Goal: Task Accomplishment & Management: Complete application form

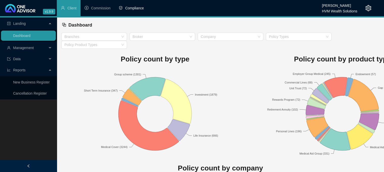
click at [137, 5] on li "Compliance" at bounding box center [131, 8] width 33 height 16
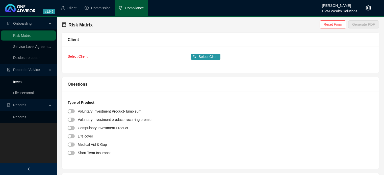
click at [22, 83] on link "Invest" at bounding box center [17, 82] width 9 height 4
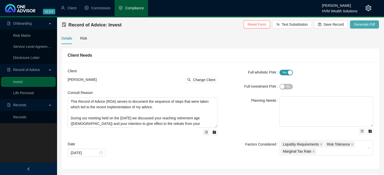
click at [371, 24] on span "Generate Pdf" at bounding box center [364, 25] width 21 height 6
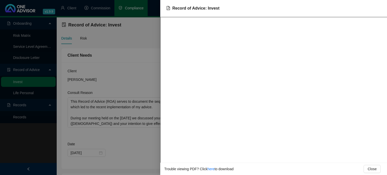
click at [117, 74] on div at bounding box center [193, 87] width 387 height 175
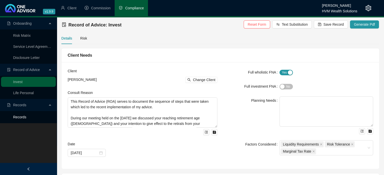
click at [26, 118] on link "Records" at bounding box center [19, 117] width 13 height 4
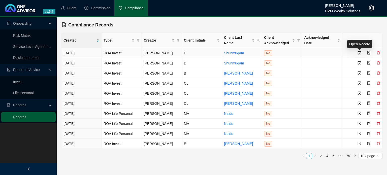
click at [360, 52] on icon "select" at bounding box center [360, 53] width 4 height 4
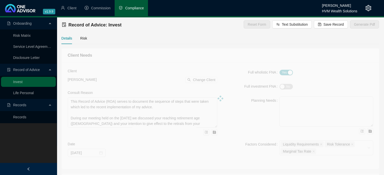
type textarea "Your employer’s retirement fund is in the process of liquidation, and you would…"
type textarea "This advice forms part of your retirement planning and is therefore focused adv…"
type textarea "You became disabled in June 2021 and have since been receiving a monthly disabi…"
type textarea "Based on our proposal, you confirmed your decision to proceed with transferring…"
type textarea "Retirement Annuity - as explained above."
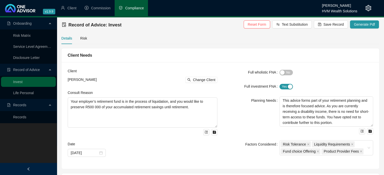
type input "[DATE]"
click at [363, 26] on span "Generate Pdf" at bounding box center [364, 25] width 21 height 6
click at [26, 115] on link "Records" at bounding box center [19, 117] width 13 height 4
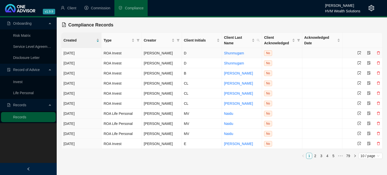
click at [360, 51] on icon "select" at bounding box center [360, 53] width 4 height 4
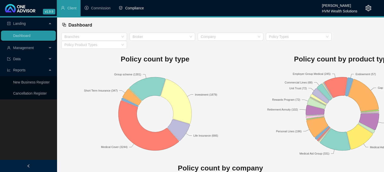
click at [138, 13] on li "Compliance" at bounding box center [131, 8] width 33 height 16
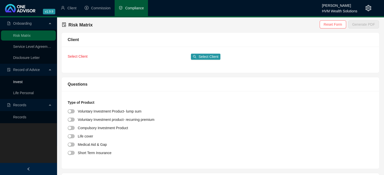
click at [22, 83] on link "Invest" at bounding box center [17, 82] width 9 height 4
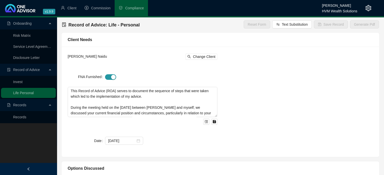
type textarea "This Record of Advice (ROA) serves to document the sequence of steps that were …"
type input "1127"
type textarea "My advice was based on the requirement to initiate income protection that addre…"
type textarea "Upon considering all the relevant points discussed; it was decided to proceed i…"
type input "0"
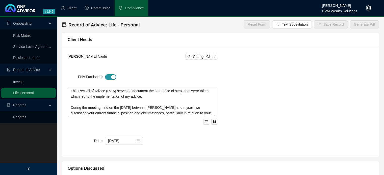
type input "1127"
type textarea "Sanlam accepted the cover applications for the new sickness income benefit and …"
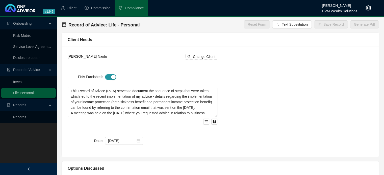
type input "[DATE]"
click at [26, 117] on link "Records" at bounding box center [19, 117] width 13 height 4
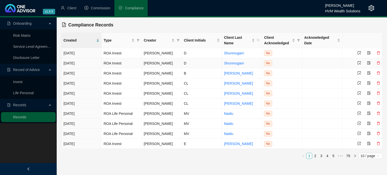
click at [362, 66] on td at bounding box center [363, 63] width 40 height 10
click at [359, 54] on icon "select" at bounding box center [360, 53] width 4 height 4
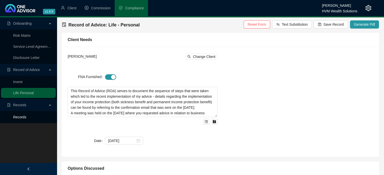
click at [26, 119] on link "Records" at bounding box center [19, 117] width 13 height 4
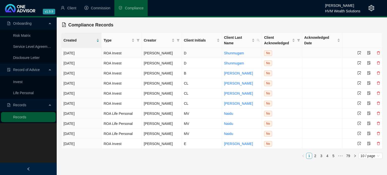
click at [361, 55] on div at bounding box center [369, 53] width 23 height 6
click at [360, 52] on icon "select" at bounding box center [360, 53] width 4 height 4
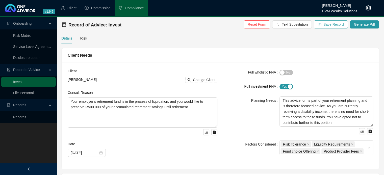
click at [343, 25] on span "Save Record" at bounding box center [333, 25] width 20 height 6
click at [26, 118] on link "Records" at bounding box center [19, 117] width 13 height 4
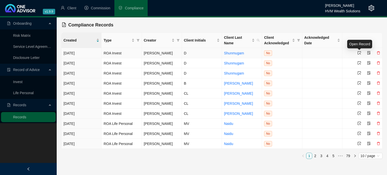
click at [360, 54] on icon "select" at bounding box center [360, 53] width 4 height 4
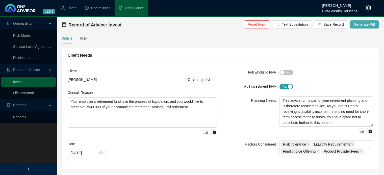
click at [365, 25] on span "Generate Pdf" at bounding box center [364, 25] width 21 height 6
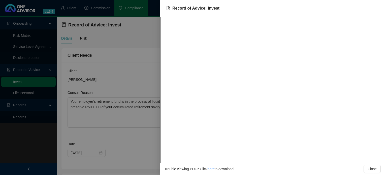
click at [107, 0] on html "v1.9.9 Wesley Bowman HVM Wealth Solutions Client Commission Compliance Onboardi…" at bounding box center [193, 87] width 387 height 175
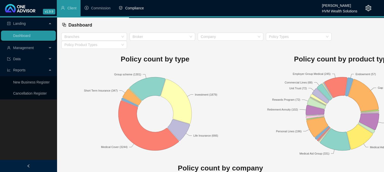
click at [134, 11] on li "Compliance" at bounding box center [131, 8] width 33 height 16
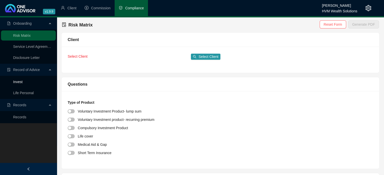
click at [22, 82] on link "Invest" at bounding box center [17, 82] width 9 height 4
click at [22, 84] on link "Invest" at bounding box center [17, 82] width 9 height 4
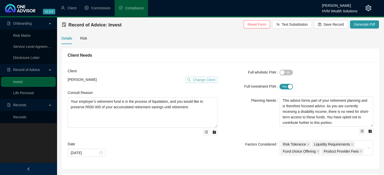
click at [203, 79] on span "Change Client" at bounding box center [204, 80] width 22 height 6
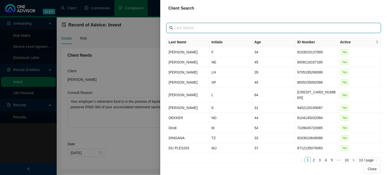
click at [232, 28] on input "text" at bounding box center [275, 28] width 200 height 6
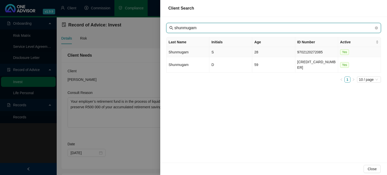
type input "shunmugam"
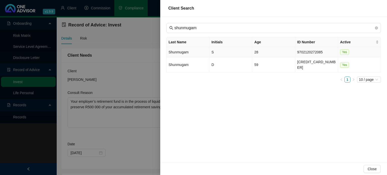
click at [188, 53] on td "Shunmugam" at bounding box center [188, 52] width 43 height 10
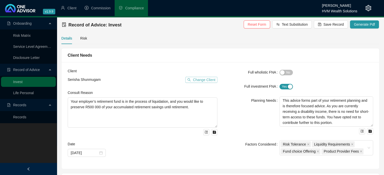
click at [203, 80] on span "Change Client" at bounding box center [204, 80] width 22 height 6
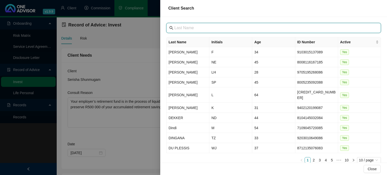
click at [227, 27] on input "text" at bounding box center [275, 28] width 200 height 6
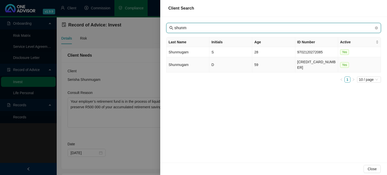
type input "shunm"
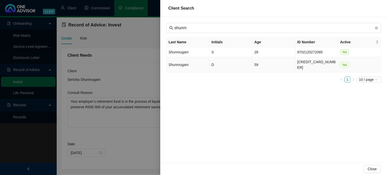
click at [182, 65] on td "Shunmugam" at bounding box center [188, 64] width 43 height 15
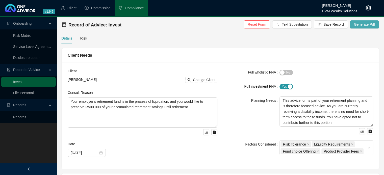
click at [358, 26] on span "Generate Pdf" at bounding box center [364, 25] width 21 height 6
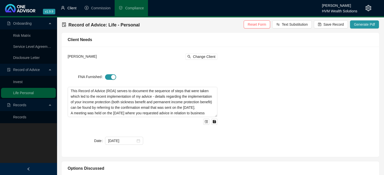
click at [62, 3] on li "Client" at bounding box center [69, 8] width 24 height 16
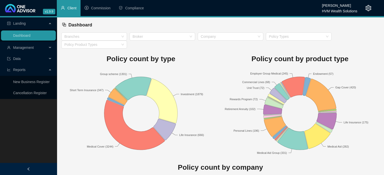
click at [45, 48] on span "Management" at bounding box center [27, 48] width 40 height 10
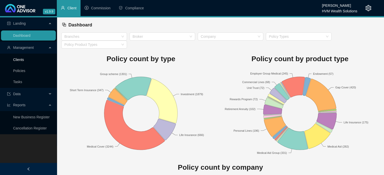
click at [24, 60] on link "Clients" at bounding box center [18, 60] width 11 height 4
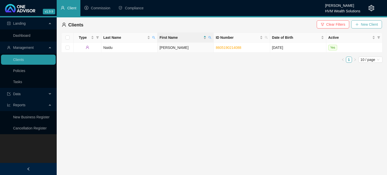
click at [363, 27] on button "New Client" at bounding box center [367, 24] width 31 height 8
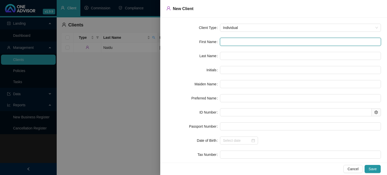
click at [233, 41] on input "text" at bounding box center [300, 42] width 161 height 8
type input "D"
type input "De"
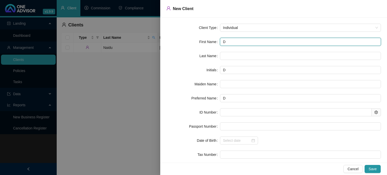
type input "De"
type input "Dea"
type input "[PERSON_NAME]"
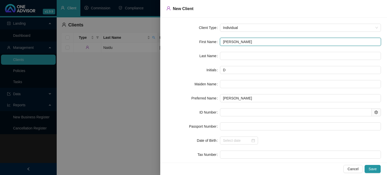
type input "[PERSON_NAME]"
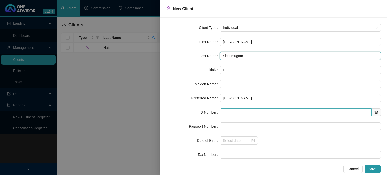
type input "Shunmugam"
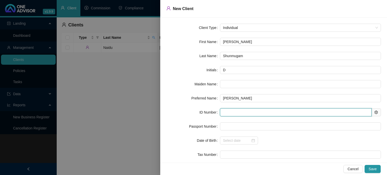
click at [241, 113] on input "text" at bounding box center [296, 112] width 152 height 8
type input "660222"
type input "[DATE]"
type input "[CREDIT_CARD_NUMBER]"
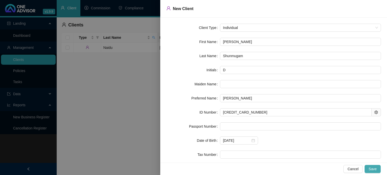
click at [377, 169] on button "Save" at bounding box center [373, 169] width 16 height 8
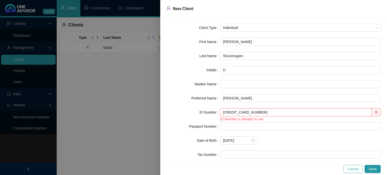
click at [358, 168] on span "Cancel" at bounding box center [353, 169] width 11 height 6
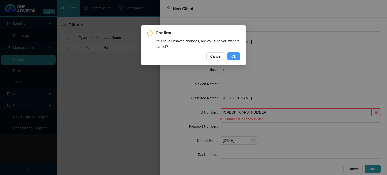
click at [233, 57] on span "Ok" at bounding box center [234, 57] width 5 height 6
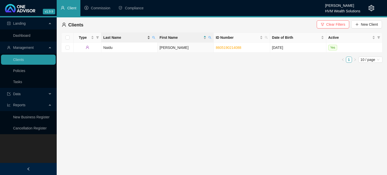
click at [143, 35] on span "Last Name" at bounding box center [124, 38] width 43 height 6
click at [189, 38] on span "First Name" at bounding box center [181, 38] width 43 height 6
click at [144, 35] on span "Last Name" at bounding box center [124, 38] width 43 height 6
click at [154, 38] on icon "search" at bounding box center [153, 37] width 3 height 3
click at [139, 49] on input "shun" at bounding box center [130, 48] width 47 height 8
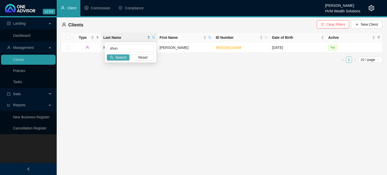
drag, startPoint x: 131, startPoint y: 55, endPoint x: 119, endPoint y: 58, distance: 11.7
click at [119, 58] on div "shun Search Reset" at bounding box center [130, 52] width 51 height 20
click at [119, 58] on span "Search" at bounding box center [121, 58] width 11 height 6
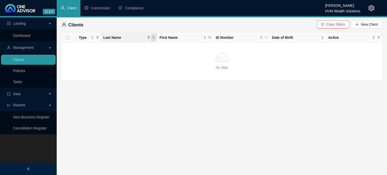
click at [153, 38] on icon "search" at bounding box center [154, 37] width 3 height 3
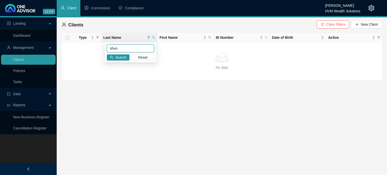
click at [135, 50] on input "shun" at bounding box center [130, 48] width 47 height 8
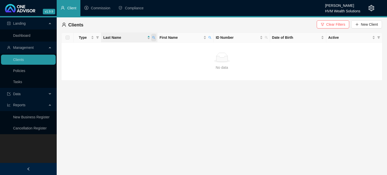
click at [154, 38] on icon "search" at bounding box center [153, 37] width 3 height 3
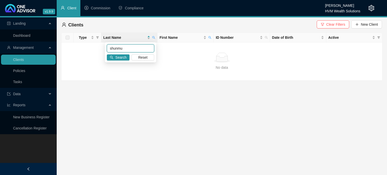
click at [130, 49] on input "shunmu" at bounding box center [130, 48] width 47 height 8
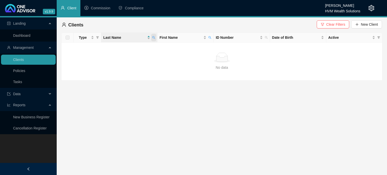
click at [155, 36] on icon "search" at bounding box center [153, 37] width 3 height 3
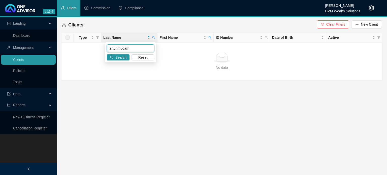
click at [146, 49] on input "shunmugam" at bounding box center [130, 48] width 47 height 8
click at [127, 57] on button "Search" at bounding box center [118, 57] width 23 height 6
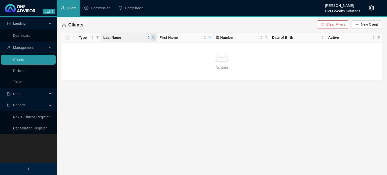
click at [154, 40] on span at bounding box center [153, 38] width 5 height 8
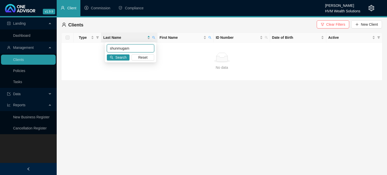
click at [124, 49] on input "shunmugam" at bounding box center [130, 48] width 47 height 8
drag, startPoint x: 139, startPoint y: 46, endPoint x: 83, endPoint y: 52, distance: 56.4
click at [83, 52] on body "v1.9.9 Wesley Bowman HVM Wealth Solutions Client Commission Compliance Landing …" at bounding box center [193, 87] width 387 height 175
type input "shunmugam"
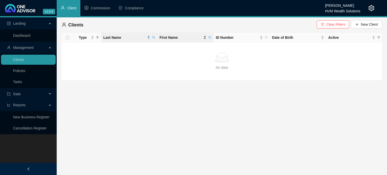
click at [177, 37] on span "First Name" at bounding box center [181, 38] width 43 height 6
click at [210, 38] on icon "search" at bounding box center [210, 37] width 3 height 3
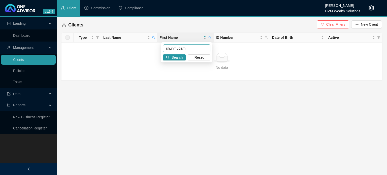
type input "shunmugam"
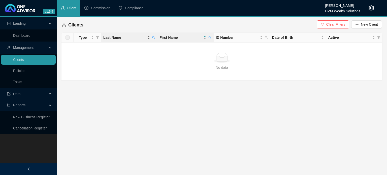
click at [129, 36] on span "Last Name" at bounding box center [124, 38] width 43 height 6
click at [129, 39] on span "Last Name" at bounding box center [124, 38] width 43 height 6
click at [367, 28] on button "New Client" at bounding box center [367, 24] width 31 height 8
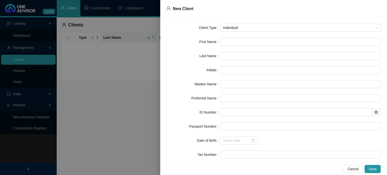
click at [125, 102] on div at bounding box center [193, 87] width 387 height 175
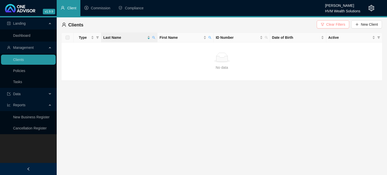
click at [342, 26] on span "Clear Filters" at bounding box center [336, 25] width 19 height 6
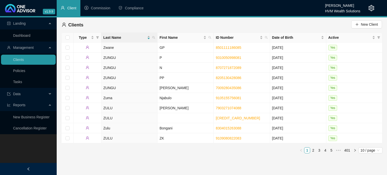
click at [156, 38] on th "Last Name" at bounding box center [129, 38] width 56 height 10
click at [153, 37] on icon "search" at bounding box center [153, 37] width 3 height 3
click at [152, 48] on input "text" at bounding box center [130, 48] width 47 height 8
type input "shun"
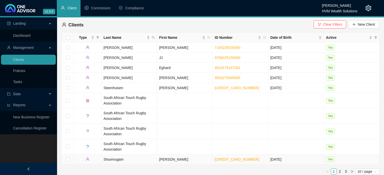
click at [117, 159] on td "Shunmugam" at bounding box center [128, 160] width 55 height 10
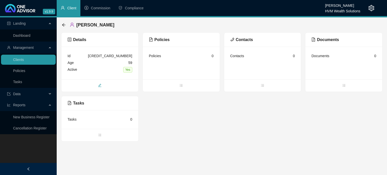
click at [97, 85] on span "edit" at bounding box center [100, 86] width 77 height 6
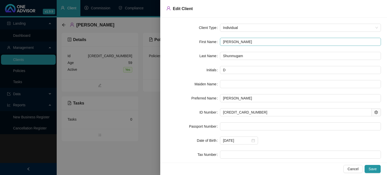
click at [249, 44] on input "Deenadayalan" at bounding box center [300, 42] width 161 height 8
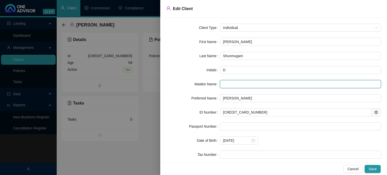
click at [267, 85] on input "text" at bounding box center [300, 84] width 161 height 8
paste input "Deenadayalan"
type input "Deenadayalan"
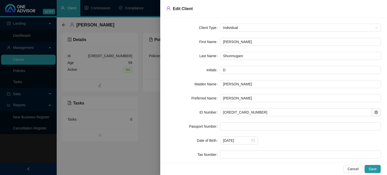
click at [247, 37] on form "Client Type Individual First Name Deenadayalan Last Name Shunmugam Initials D M…" at bounding box center [273, 105] width 215 height 163
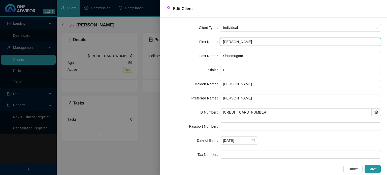
drag, startPoint x: 249, startPoint y: 41, endPoint x: 184, endPoint y: 44, distance: 65.2
click at [184, 44] on div "First Name Deenadayalan" at bounding box center [273, 42] width 215 height 8
type input "D"
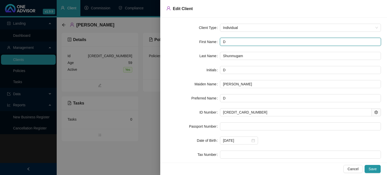
type input "De"
type input "Dee"
type input "Deen"
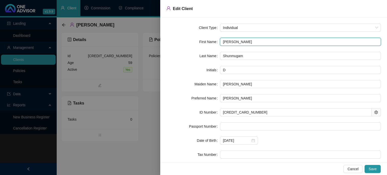
type input "Deen"
type input "Deena"
type input "Deenad"
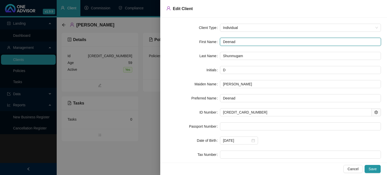
type input "Deenada"
type input "Deenaday"
type input "Deenadaya"
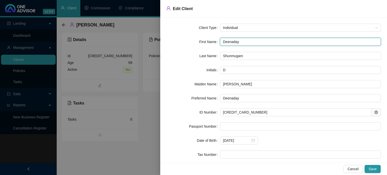
type input "Deenadaya"
type input "Deenadayal"
type input "Deenadayala"
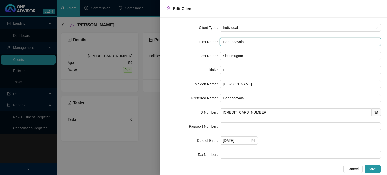
type input "Deenadayalan"
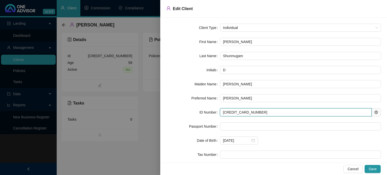
drag, startPoint x: 253, startPoint y: 114, endPoint x: 195, endPoint y: 115, distance: 58.0
click at [195, 115] on div "ID Number 6602225214086" at bounding box center [273, 112] width 215 height 8
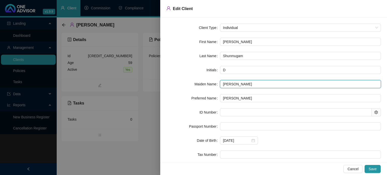
drag, startPoint x: 248, startPoint y: 83, endPoint x: 162, endPoint y: 88, distance: 86.1
click at [162, 88] on div "Client Type Individual First Name Deenadayalan Last Name Shunmugam Initials D M…" at bounding box center [273, 90] width 227 height 145
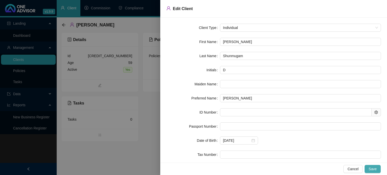
click at [374, 168] on span "Save" at bounding box center [373, 169] width 8 height 6
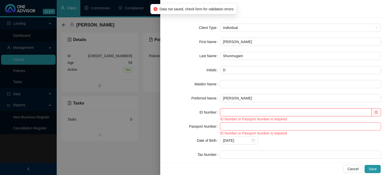
click at [247, 115] on input "text" at bounding box center [296, 112] width 152 height 8
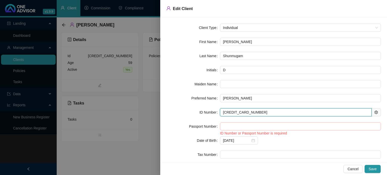
type input "[CREDIT_CARD_NUMBER]"
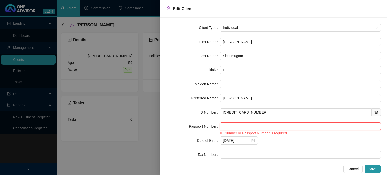
click at [278, 125] on input "text" at bounding box center [300, 127] width 161 height 8
click at [296, 143] on div "1966-02-22" at bounding box center [300, 141] width 161 height 8
click at [371, 169] on span "Save" at bounding box center [373, 169] width 8 height 6
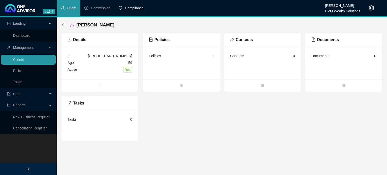
click at [136, 14] on li "Compliance" at bounding box center [131, 8] width 33 height 16
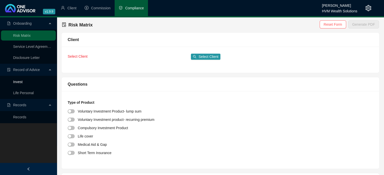
click at [22, 81] on link "Invest" at bounding box center [17, 82] width 9 height 4
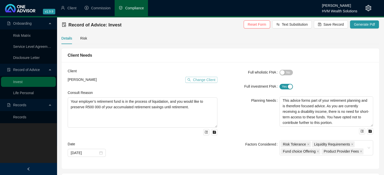
click at [206, 81] on span "Change Client" at bounding box center [204, 80] width 22 height 6
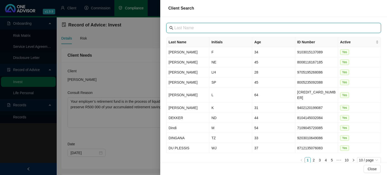
click at [228, 30] on input "text" at bounding box center [275, 28] width 200 height 6
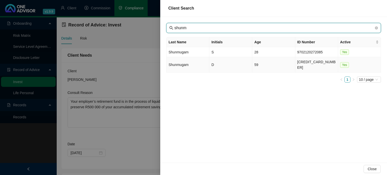
type input "shunm"
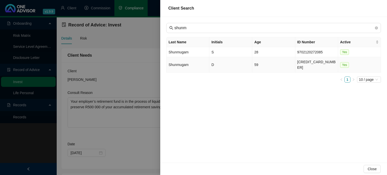
click at [191, 63] on td "Shunmugam" at bounding box center [188, 64] width 43 height 15
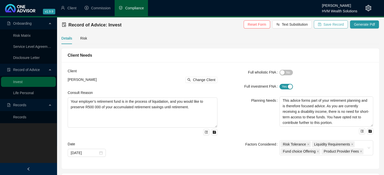
click at [340, 22] on span "Save Record" at bounding box center [333, 25] width 20 height 6
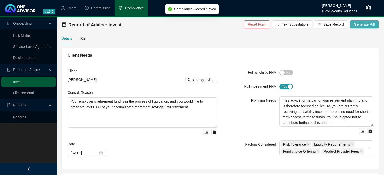
click at [359, 27] on button "Generate Pdf" at bounding box center [364, 24] width 29 height 8
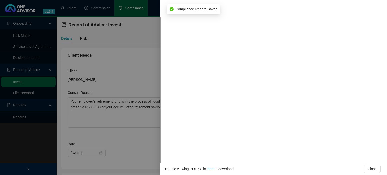
click at [212, 169] on link "here" at bounding box center [211, 169] width 7 height 4
click at [132, 78] on div at bounding box center [193, 87] width 387 height 175
click at [373, 170] on span "Close" at bounding box center [372, 169] width 9 height 6
click at [210, 170] on link "here" at bounding box center [211, 169] width 7 height 4
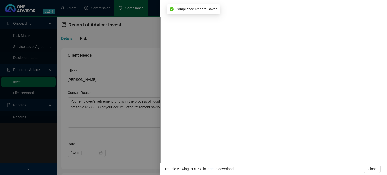
click at [130, 80] on div at bounding box center [193, 87] width 387 height 175
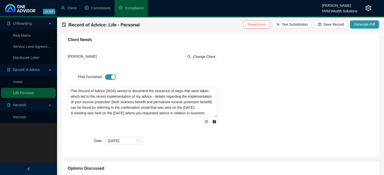
click at [223, 76] on div "[PERSON_NAME] Change Client FNA Furnished This Record of Advice (ROA) serves to…" at bounding box center [220, 102] width 311 height 98
click at [371, 23] on span "Generate Pdf" at bounding box center [364, 25] width 21 height 6
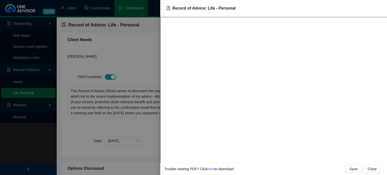
click at [148, 55] on div at bounding box center [193, 87] width 387 height 175
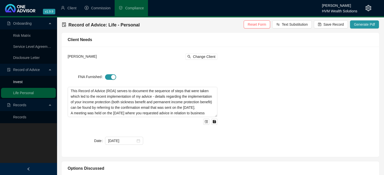
click at [22, 80] on link "Invest" at bounding box center [17, 82] width 9 height 4
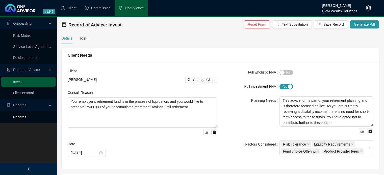
click at [26, 118] on link "Records" at bounding box center [19, 117] width 13 height 4
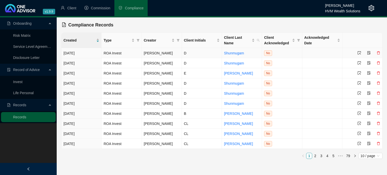
click at [146, 57] on td "[PERSON_NAME]" at bounding box center [162, 53] width 40 height 10
click at [379, 64] on icon "delete" at bounding box center [379, 63] width 4 height 4
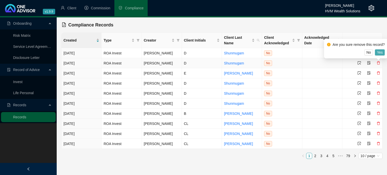
click at [381, 53] on span "Yes" at bounding box center [380, 53] width 6 height 6
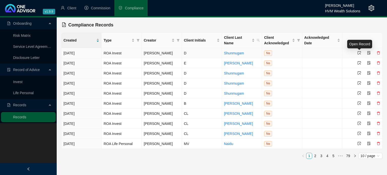
click at [361, 53] on icon "select" at bounding box center [360, 53] width 4 height 4
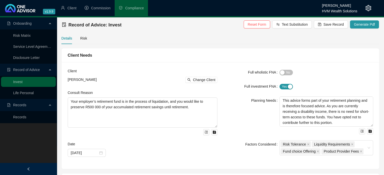
click at [289, 75] on div "Yes No" at bounding box center [326, 72] width 94 height 8
click at [291, 71] on span "Yes No" at bounding box center [285, 73] width 13 height 6
click at [340, 52] on div "Client Needs" at bounding box center [220, 55] width 305 height 6
click at [370, 20] on button "Generate Pdf" at bounding box center [364, 24] width 29 height 8
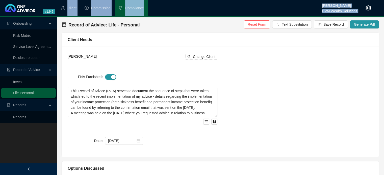
drag, startPoint x: 375, startPoint y: 10, endPoint x: 368, endPoint y: 10, distance: 6.8
click at [368, 10] on header "v1.9.9 [PERSON_NAME] HVM Wealth Solutions Client Commission Compliance" at bounding box center [192, 8] width 384 height 17
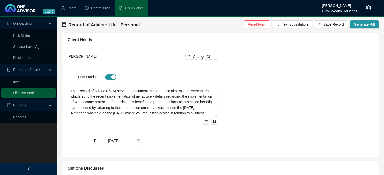
click at [368, 10] on icon "setting" at bounding box center [368, 8] width 6 height 6
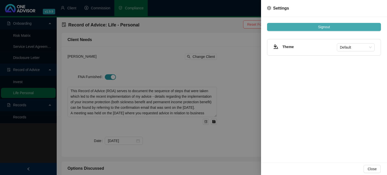
click at [376, 29] on button "Signout" at bounding box center [324, 27] width 114 height 8
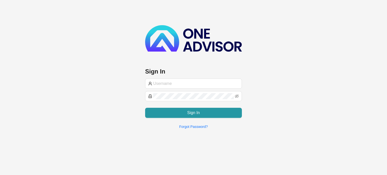
type input "wesley@hvmws.co.za"
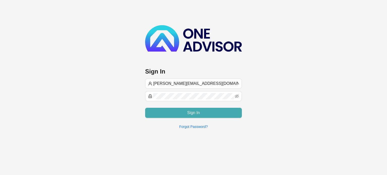
click at [224, 111] on button "Sign In" at bounding box center [193, 113] width 97 height 10
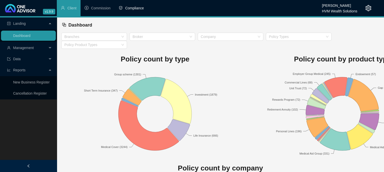
click at [136, 10] on span "Compliance" at bounding box center [134, 8] width 19 height 4
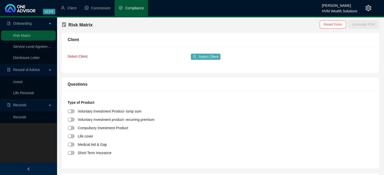
click at [200, 56] on span "Select Client" at bounding box center [208, 57] width 20 height 6
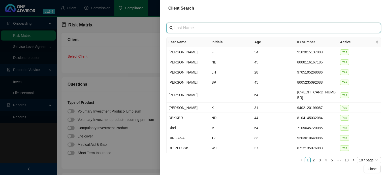
click at [219, 27] on input "text" at bounding box center [275, 28] width 200 height 6
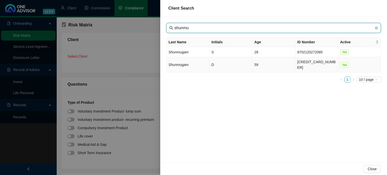
type input "shunmu"
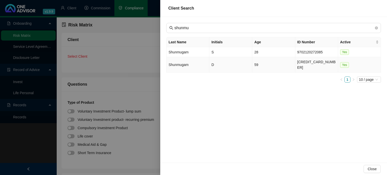
click at [184, 61] on td "Shunmugam" at bounding box center [188, 64] width 43 height 15
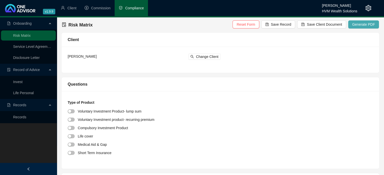
click at [364, 26] on span "Generate PDF" at bounding box center [363, 25] width 23 height 6
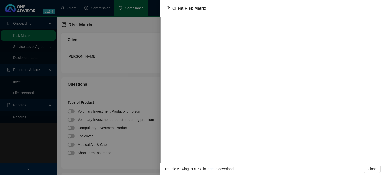
click at [104, 78] on div at bounding box center [193, 87] width 387 height 175
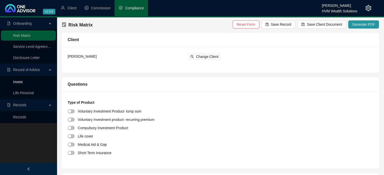
click at [22, 81] on link "Invest" at bounding box center [17, 82] width 9 height 4
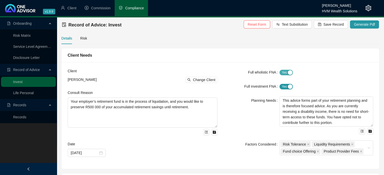
click at [282, 74] on span "Yes No" at bounding box center [285, 73] width 13 height 6
click at [363, 26] on span "Generate Pdf" at bounding box center [364, 25] width 21 height 6
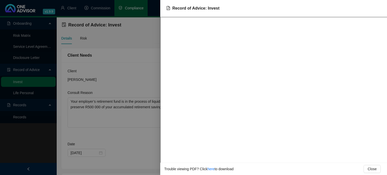
click at [137, 36] on div at bounding box center [193, 87] width 387 height 175
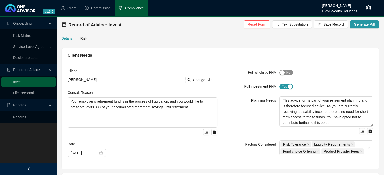
click at [289, 74] on span "Yes No" at bounding box center [285, 73] width 13 height 6
click at [280, 90] on div "Yes No" at bounding box center [326, 86] width 94 height 8
click at [284, 87] on span "Yes No" at bounding box center [285, 87] width 13 height 6
click at [285, 70] on span "Yes No" at bounding box center [285, 73] width 13 height 6
click at [288, 86] on div "button" at bounding box center [290, 87] width 5 height 5
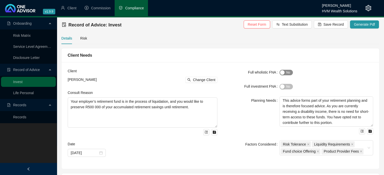
click at [290, 74] on span "Yes No" at bounding box center [285, 73] width 13 height 6
click at [285, 86] on span "Yes No" at bounding box center [285, 87] width 13 height 6
click at [363, 24] on span "Generate Pdf" at bounding box center [364, 25] width 21 height 6
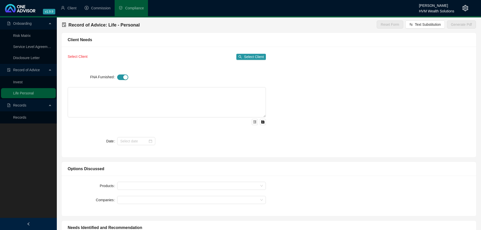
type textarea "This Record of Advice (ROA) serves to document the sequence of steps that were …"
type input "1127"
type textarea "My advice was based on the requirement to initiate income protection that addre…"
type textarea "Upon considering all the relevant points discussed; it was decided to proceed i…"
type input "0"
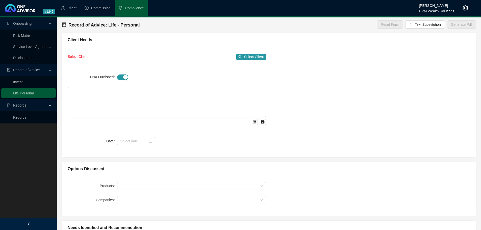
type input "1127"
type textarea "Sanlam accepted the cover applications for the new sickness income benefit and …"
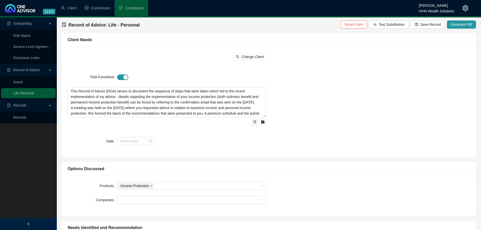
type input "[DATE]"
click at [358, 111] on div "Lydia Van Niekerk Change Client FNA Furnished This Record of Advice (ROA) serve…" at bounding box center [269, 102] width 408 height 98
click at [22, 81] on link "Invest" at bounding box center [17, 82] width 9 height 4
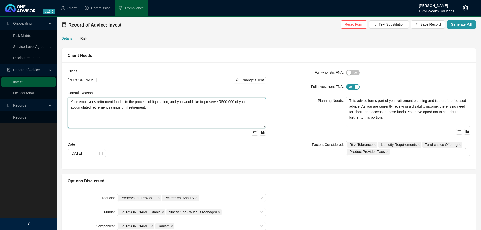
drag, startPoint x: 155, startPoint y: 109, endPoint x: 54, endPoint y: 99, distance: 101.6
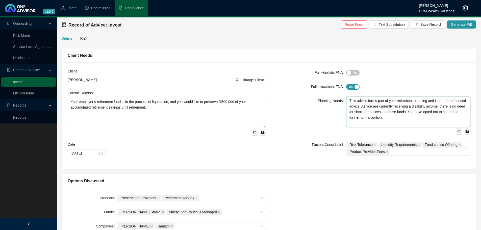
drag, startPoint x: 408, startPoint y: 118, endPoint x: 345, endPoint y: 98, distance: 66.7
click at [345, 98] on div "Planning Needs This advice forms part of your retirement planning and is theref…" at bounding box center [371, 116] width 198 height 38
type textarea "This advice forms part of your retirement planning and is therefore focused adv…"
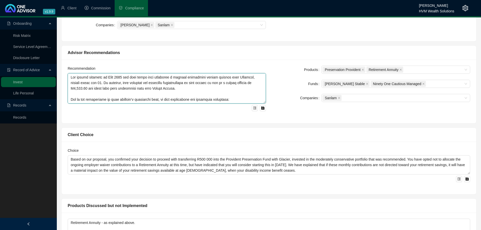
drag, startPoint x: 244, startPoint y: 101, endPoint x: 116, endPoint y: 73, distance: 131.2
click at [116, 73] on textarea at bounding box center [167, 88] width 198 height 30
drag, startPoint x: 240, startPoint y: 100, endPoint x: 46, endPoint y: 60, distance: 198.6
click at [46, 60] on div "Onboarding Risk Matrix Service Level Agreement Disclosure Letter Record of Advi…" at bounding box center [240, 98] width 481 height 565
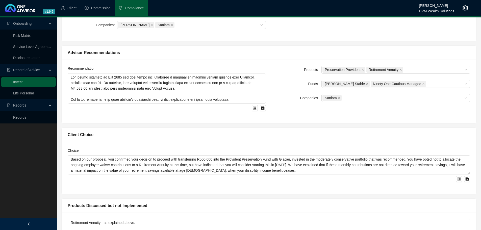
click at [350, 117] on div "Products Preservation Provident Retirement Annuity Funds Allan Gray Stable Nine…" at bounding box center [371, 91] width 204 height 51
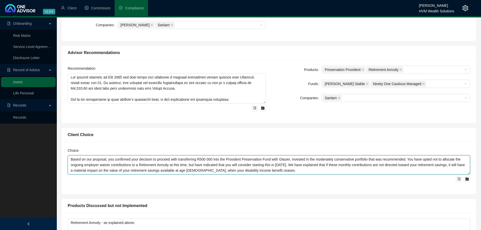
drag, startPoint x: 272, startPoint y: 171, endPoint x: 64, endPoint y: 157, distance: 208.5
click at [64, 157] on div "Choice Based on our proposal, you confirmed your decision to proceed with trans…" at bounding box center [269, 168] width 414 height 52
click at [349, 168] on textarea "Based on our proposal, you confirmed your decision to proceed with transferring…" at bounding box center [269, 164] width 402 height 19
drag, startPoint x: 282, startPoint y: 173, endPoint x: 67, endPoint y: 126, distance: 219.4
click at [67, 126] on div "Client Choice Choice Based on our proposal, you confirmed your decision to proc…" at bounding box center [268, 158] width 419 height 71
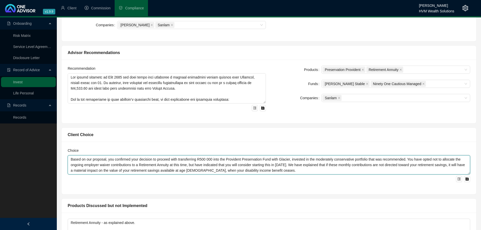
scroll to position [352, 0]
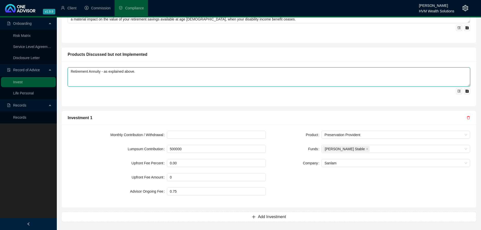
drag, startPoint x: 143, startPoint y: 74, endPoint x: 42, endPoint y: 64, distance: 101.1
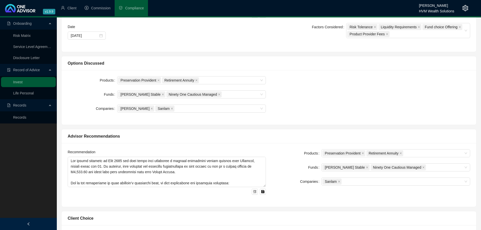
scroll to position [0, 0]
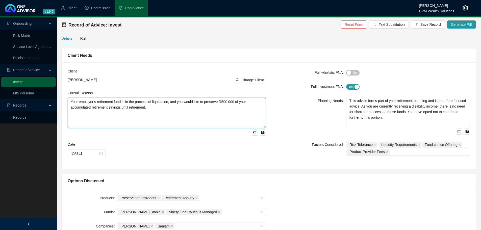
drag, startPoint x: 154, startPoint y: 110, endPoint x: 31, endPoint y: 99, distance: 123.7
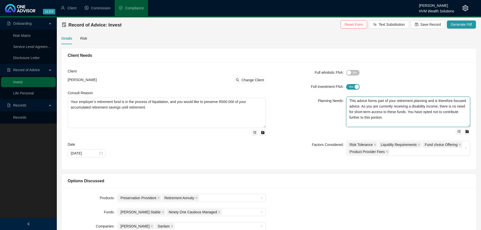
drag, startPoint x: 415, startPoint y: 121, endPoint x: 330, endPoint y: 83, distance: 93.3
click at [330, 83] on form "Full wholistic FNA Yes No Full investment FNA Yes No Planning Needs This advice…" at bounding box center [371, 111] width 198 height 87
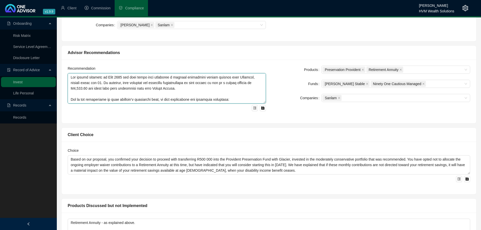
drag, startPoint x: 244, startPoint y: 101, endPoint x: 57, endPoint y: 66, distance: 190.9
click at [57, 66] on div "Onboarding Risk Matrix Service Level Agreement Disclosure Letter Record of Advi…" at bounding box center [240, 98] width 481 height 565
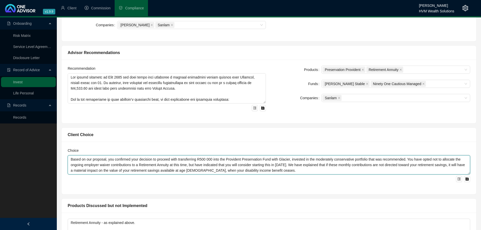
drag, startPoint x: 280, startPoint y: 171, endPoint x: 17, endPoint y: 141, distance: 264.0
click at [1, 141] on div "Onboarding Risk Matrix Service Level Agreement Disclosure Letter Record of Advi…" at bounding box center [240, 98] width 481 height 565
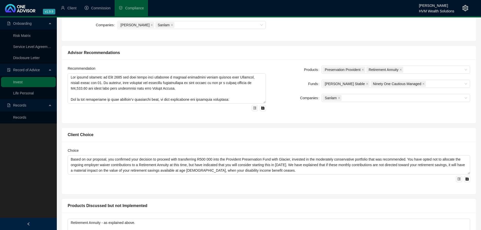
click at [285, 118] on div "Recommendation Products Preservation Provident Retirement Annuity Funds Allan G…" at bounding box center [269, 92] width 414 height 64
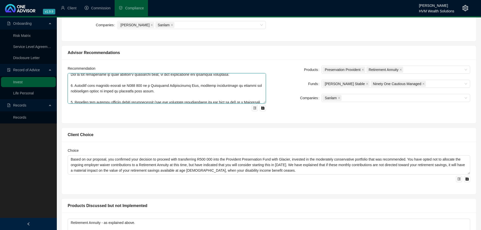
scroll to position [0, 0]
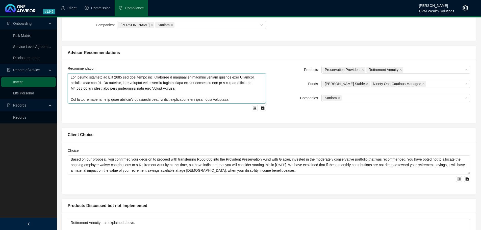
drag, startPoint x: 238, startPoint y: 100, endPoint x: 85, endPoint y: 62, distance: 157.2
click at [36, 20] on div "Onboarding Risk Matrix Service Level Agreement Disclosure Letter Record of Advi…" at bounding box center [240, 98] width 481 height 565
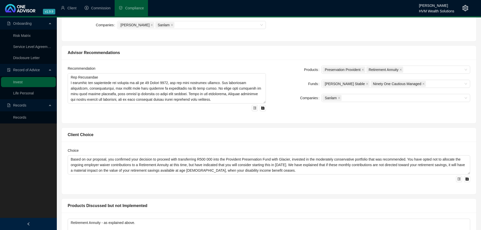
click at [342, 107] on div "Products Preservation Provident Retirement Annuity Funds Allan Gray Stable Nine…" at bounding box center [371, 91] width 204 height 51
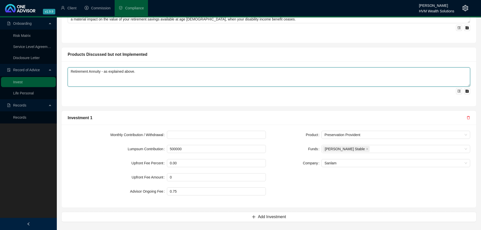
drag, startPoint x: 148, startPoint y: 69, endPoint x: 35, endPoint y: 68, distance: 113.8
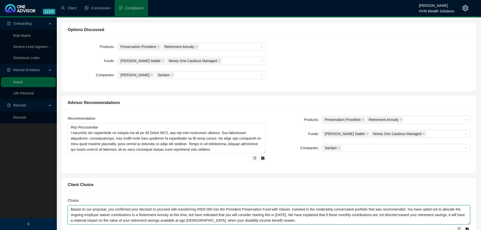
scroll to position [152, 0]
drag, startPoint x: 296, startPoint y: 220, endPoint x: 53, endPoint y: 198, distance: 244.0
click at [49, 198] on div "Onboarding Risk Matrix Service Level Agreement Disclosure Letter Record of Advi…" at bounding box center [240, 148] width 481 height 565
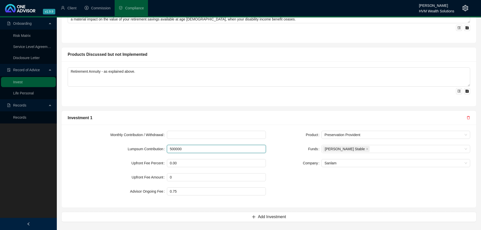
drag, startPoint x: 200, startPoint y: 150, endPoint x: 144, endPoint y: 145, distance: 56.2
click at [144, 145] on form "Monthly Contribution / Withdrawal Lumpsum Contribution 500000 Upfront Fee Perce…" at bounding box center [167, 163] width 198 height 65
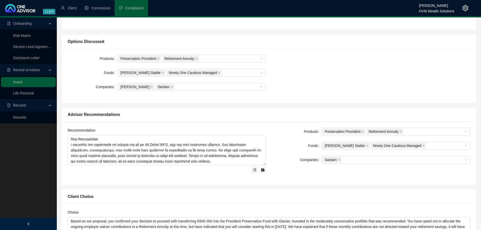
scroll to position [0, 0]
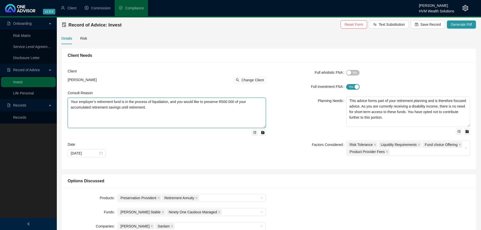
drag, startPoint x: 150, startPoint y: 109, endPoint x: 46, endPoint y: 103, distance: 104.4
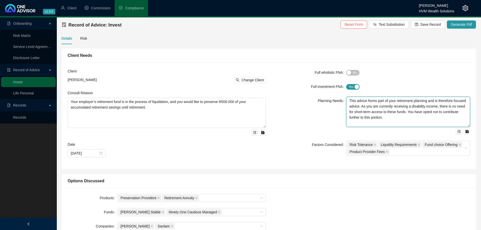
drag, startPoint x: 412, startPoint y: 121, endPoint x: 325, endPoint y: 100, distance: 89.9
click at [325, 100] on div "Planning Needs This advice forms part of your retirement planning and is theref…" at bounding box center [371, 116] width 198 height 38
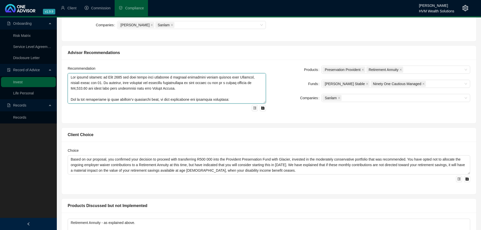
drag, startPoint x: 241, startPoint y: 101, endPoint x: 68, endPoint y: 71, distance: 175.9
click at [68, 71] on div "Recommendation" at bounding box center [167, 88] width 198 height 45
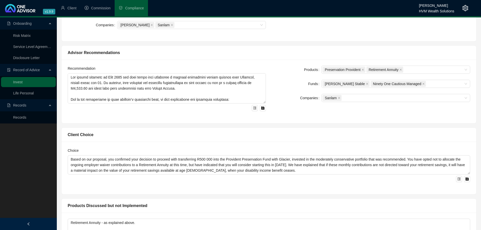
click at [479, 134] on div "Record of Advice: Invest Reset Form Text Substitution Save Record Generate Pdf …" at bounding box center [269, 98] width 424 height 565
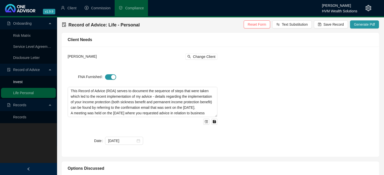
click at [22, 84] on link "Invest" at bounding box center [17, 82] width 9 height 4
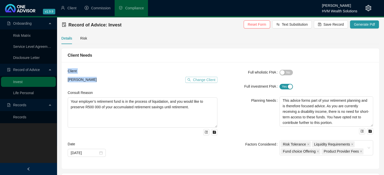
drag, startPoint x: 184, startPoint y: 59, endPoint x: 209, endPoint y: 78, distance: 31.8
click at [209, 78] on div "Client Needs Client [PERSON_NAME] Change Client Consult Reason Your employer’s …" at bounding box center [220, 108] width 318 height 121
click at [209, 78] on span "Change Client" at bounding box center [204, 80] width 22 height 6
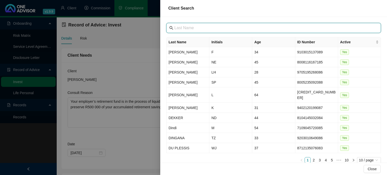
click at [203, 25] on input "text" at bounding box center [275, 28] width 200 height 6
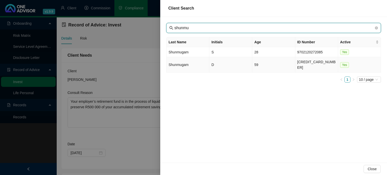
type input "shunmu"
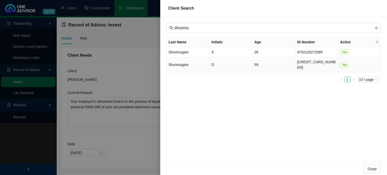
click at [189, 63] on td "Shunmugam" at bounding box center [188, 64] width 43 height 15
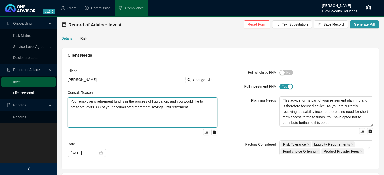
drag, startPoint x: 197, startPoint y: 107, endPoint x: 42, endPoint y: 92, distance: 155.8
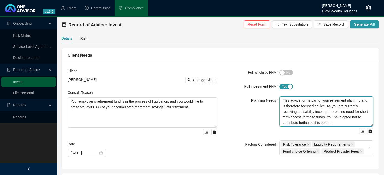
drag, startPoint x: 344, startPoint y: 124, endPoint x: 245, endPoint y: 80, distance: 108.1
click at [245, 80] on form "Full wholistic FNA Yes No Full investment FNA Yes No Planning Needs This advice…" at bounding box center [298, 111] width 150 height 87
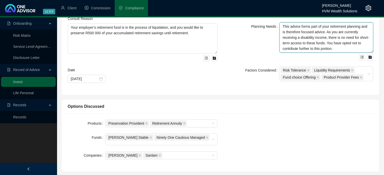
scroll to position [79, 0]
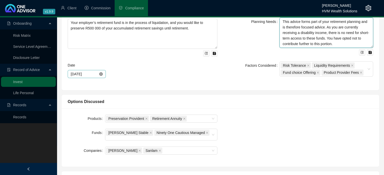
click at [100, 72] on icon "close-circle" at bounding box center [101, 74] width 4 height 4
click at [101, 75] on div at bounding box center [87, 74] width 32 height 6
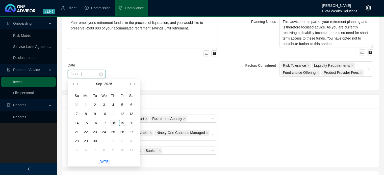
type input "[DATE]"
click at [114, 122] on div "18" at bounding box center [113, 123] width 6 height 6
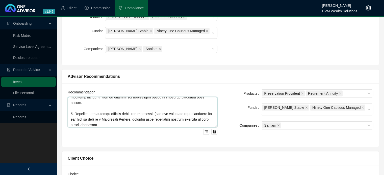
scroll to position [0, 0]
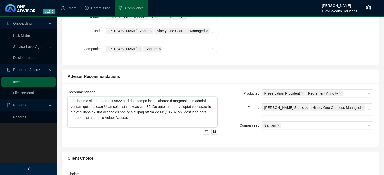
drag, startPoint x: 113, startPoint y: 119, endPoint x: 37, endPoint y: 68, distance: 91.4
click at [24, 63] on div "Onboarding Risk Matrix Service Level Agreement Disclosure Letter Record of Advi…" at bounding box center [192, 121] width 384 height 568
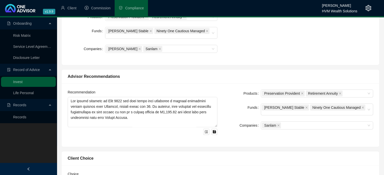
click at [213, 83] on div "Recommendation Products Preservation Provident Retirement Annuity Funds Allan G…" at bounding box center [220, 115] width 317 height 64
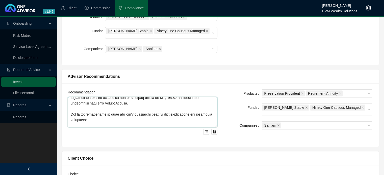
scroll to position [26, 0]
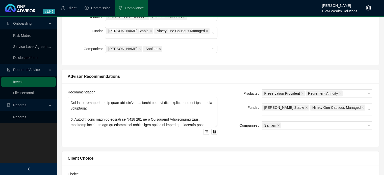
click at [217, 112] on div "Recommendation" at bounding box center [143, 115] width 156 height 51
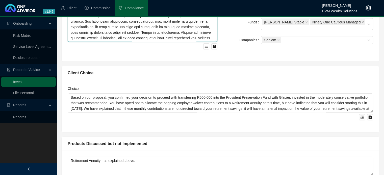
scroll to position [268, 0]
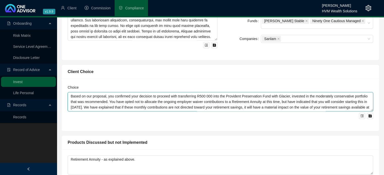
click at [283, 102] on textarea "Based on our proposal, you confirmed your decision to proceed with transferring…" at bounding box center [220, 101] width 305 height 19
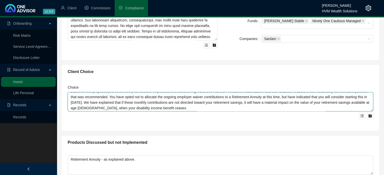
scroll to position [5, 0]
drag, startPoint x: 69, startPoint y: 91, endPoint x: 379, endPoint y: 111, distance: 310.4
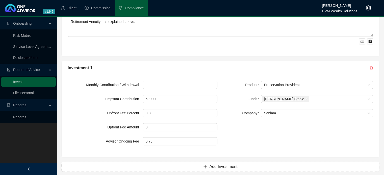
click at [343, 44] on div "Retirement Annuity - as explained above." at bounding box center [220, 34] width 317 height 45
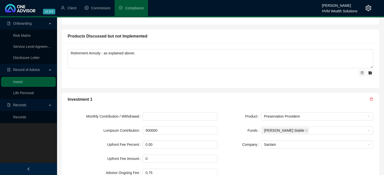
scroll to position [364, 0]
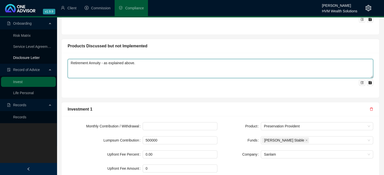
drag, startPoint x: 145, startPoint y: 58, endPoint x: 41, endPoint y: 55, distance: 104.0
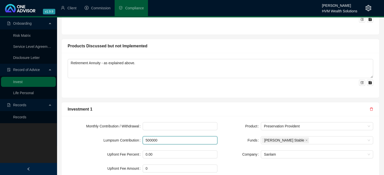
drag, startPoint x: 166, startPoint y: 135, endPoint x: 117, endPoint y: 138, distance: 49.3
click at [117, 138] on div "Lumpsum Contribution 500000" at bounding box center [143, 140] width 150 height 8
click at [149, 137] on input "500000" at bounding box center [180, 141] width 74 height 8
click at [150, 137] on input "500000" at bounding box center [180, 141] width 74 height 8
click at [159, 137] on input "500000" at bounding box center [180, 141] width 74 height 8
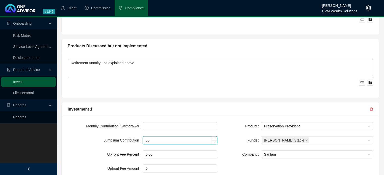
type input "5"
type input "500000"
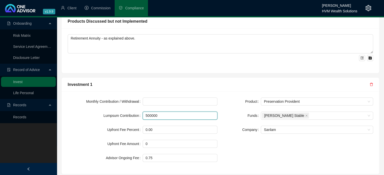
scroll to position [406, 0]
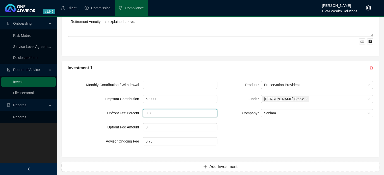
drag, startPoint x: 181, startPoint y: 106, endPoint x: 114, endPoint y: 115, distance: 67.9
click at [114, 115] on form "Monthly Contribution / Withdrawal Lumpsum Contribution 500000 Upfront Fee Perce…" at bounding box center [143, 113] width 150 height 65
type input "0.00"
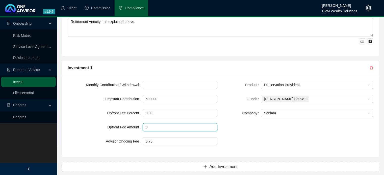
drag, startPoint x: 164, startPoint y: 127, endPoint x: 102, endPoint y: 132, distance: 62.5
click at [102, 132] on form "Monthly Contribution / Withdrawal Lumpsum Contribution 500000 Upfront Fee Perce…" at bounding box center [143, 113] width 150 height 65
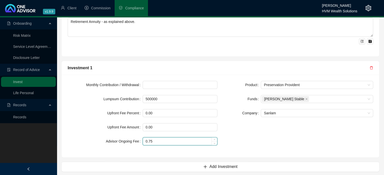
type input "0"
drag, startPoint x: 163, startPoint y: 135, endPoint x: 106, endPoint y: 136, distance: 57.8
click at [106, 137] on div "Advisor Ongoing Fee 0.75" at bounding box center [143, 141] width 150 height 8
type input "0.75"
click at [265, 135] on div "Product Preservation Provident Funds Allan Gray Stable Company Sanlam" at bounding box center [298, 116] width 156 height 71
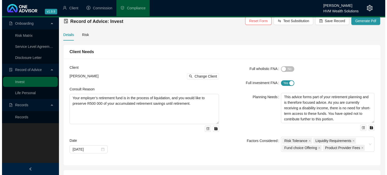
scroll to position [0, 0]
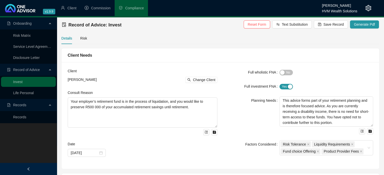
drag, startPoint x: 387, startPoint y: 2, endPoint x: 247, endPoint y: 40, distance: 145.0
click at [247, 40] on div "Details Risk" at bounding box center [220, 39] width 318 height 12
click at [335, 25] on span "Save Record" at bounding box center [333, 25] width 20 height 6
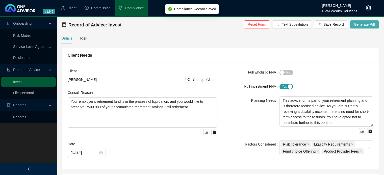
click at [368, 25] on span "Generate Pdf" at bounding box center [364, 25] width 21 height 6
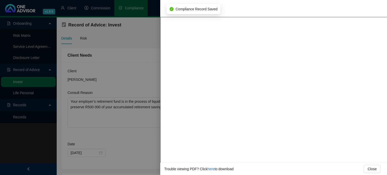
click at [142, 66] on div at bounding box center [193, 87] width 387 height 175
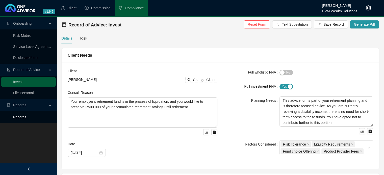
click at [26, 119] on link "Records" at bounding box center [19, 117] width 13 height 4
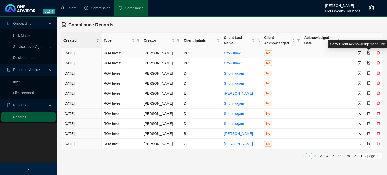
click at [369, 54] on icon "file-protect" at bounding box center [369, 53] width 3 height 4
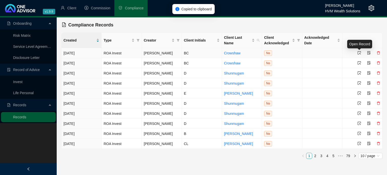
click at [361, 54] on icon "select" at bounding box center [360, 53] width 4 height 4
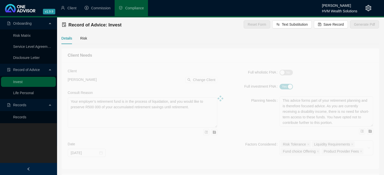
type textarea "This advice forms part of your retirement planning and is therefore focused adv…"
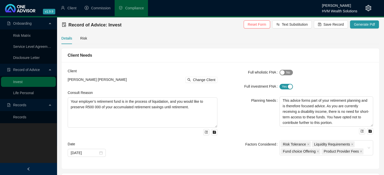
click at [288, 72] on span "Yes No" at bounding box center [285, 73] width 13 height 6
click at [352, 27] on button "Generate Pdf" at bounding box center [364, 24] width 29 height 8
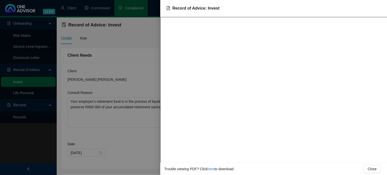
click at [139, 47] on div at bounding box center [193, 87] width 387 height 175
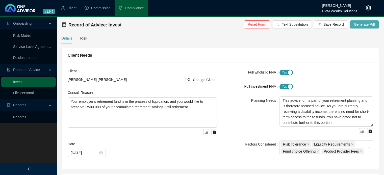
click at [370, 24] on span "Generate Pdf" at bounding box center [364, 25] width 21 height 6
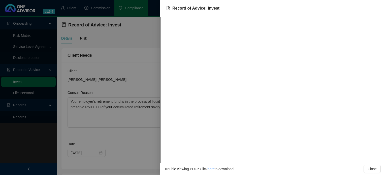
click at [95, 45] on div at bounding box center [193, 87] width 387 height 175
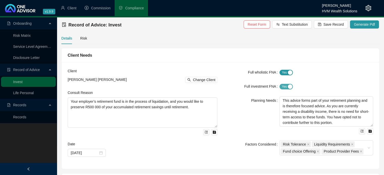
click at [283, 88] on span "Yes No" at bounding box center [285, 87] width 13 height 6
click at [282, 88] on span "Yes No" at bounding box center [285, 87] width 13 height 6
click at [288, 85] on div "button" at bounding box center [290, 87] width 5 height 5
click at [283, 72] on span "Yes No" at bounding box center [285, 73] width 13 height 6
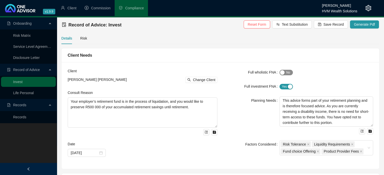
click at [283, 72] on div "button" at bounding box center [282, 72] width 5 height 5
click at [283, 72] on span "Yes No" at bounding box center [285, 73] width 13 height 6
click at [284, 88] on span "Yes No" at bounding box center [285, 87] width 13 height 6
click at [287, 73] on span "Yes No" at bounding box center [285, 73] width 13 height 6
click at [366, 23] on span "Generate Pdf" at bounding box center [364, 25] width 21 height 6
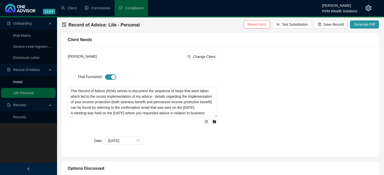
click at [22, 82] on link "Invest" at bounding box center [17, 82] width 9 height 4
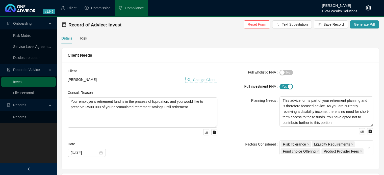
click at [214, 79] on span "Change Client" at bounding box center [204, 80] width 22 height 6
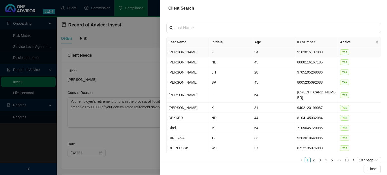
click at [188, 53] on td "[PERSON_NAME]" at bounding box center [188, 52] width 43 height 10
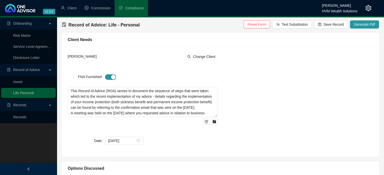
click at [257, 78] on div "[PERSON_NAME] Change Client FNA Furnished This Record of Advice (ROA) serves to…" at bounding box center [220, 102] width 311 height 98
click at [74, 8] on span "Client" at bounding box center [71, 8] width 9 height 4
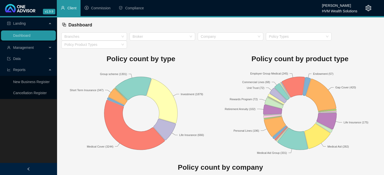
click at [47, 58] on span "Data" at bounding box center [27, 59] width 40 height 10
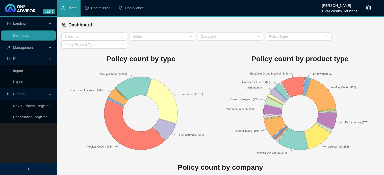
click at [48, 43] on div "Management" at bounding box center [28, 48] width 55 height 10
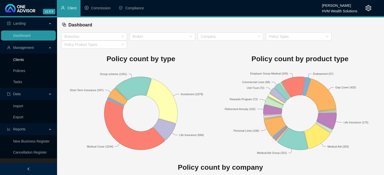
click at [24, 60] on link "Clients" at bounding box center [18, 60] width 11 height 4
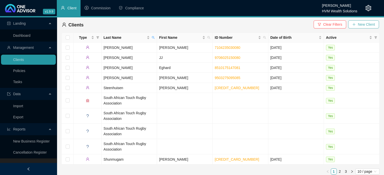
click at [366, 27] on span "New Client" at bounding box center [365, 25] width 17 height 6
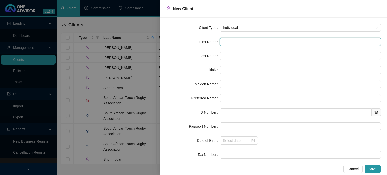
click at [300, 42] on input "text" at bounding box center [300, 42] width 161 height 8
type input "B"
type input "Br"
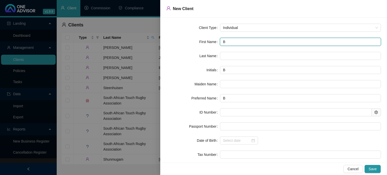
type input "Br"
type input "Bri"
type input "Brit"
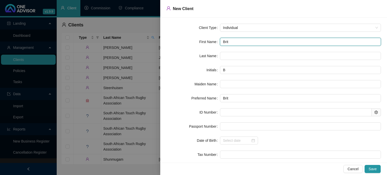
type input "Britt"
type input "Britta"
type input "Brittan"
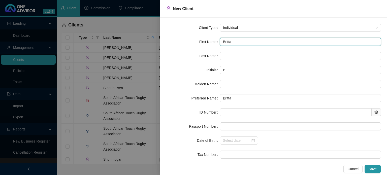
type input "Brittan"
type input "Brittany"
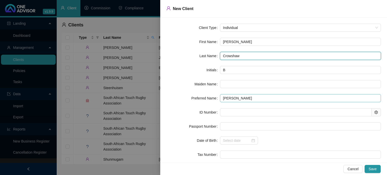
type input "Crowshaw"
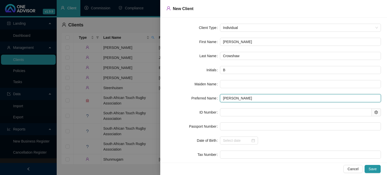
click at [285, 99] on input "Brittany" at bounding box center [300, 98] width 161 height 8
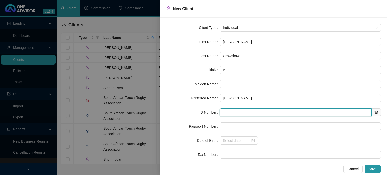
click at [308, 114] on input "text" at bounding box center [296, 112] width 152 height 8
type input "890626"
type input "1989-06-26"
type input "8906260029087"
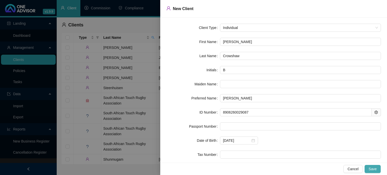
click at [376, 169] on span "Save" at bounding box center [373, 169] width 8 height 6
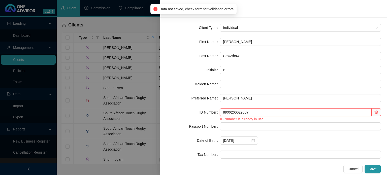
click at [302, 112] on input "8906260029087" at bounding box center [296, 112] width 152 height 8
click at [138, 30] on div at bounding box center [193, 87] width 387 height 175
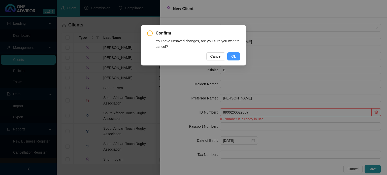
click at [234, 55] on span "Ok" at bounding box center [234, 57] width 5 height 6
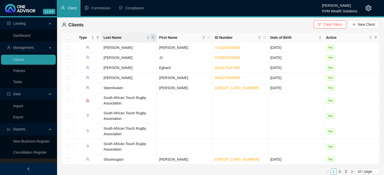
click at [154, 36] on span "Last Name" at bounding box center [153, 38] width 5 height 8
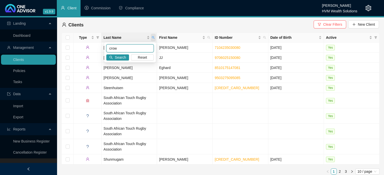
type input "crow"
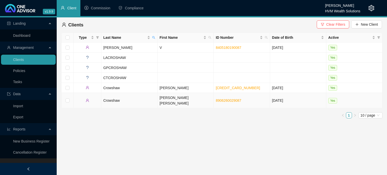
click at [112, 99] on td "Crowshaw" at bounding box center [129, 100] width 56 height 15
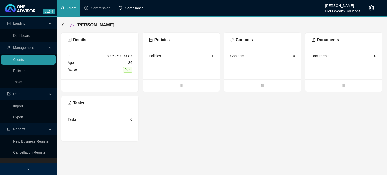
click at [141, 7] on span "Compliance" at bounding box center [134, 8] width 19 height 4
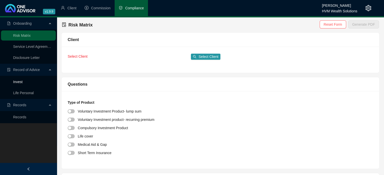
click at [22, 84] on link "Invest" at bounding box center [17, 82] width 9 height 4
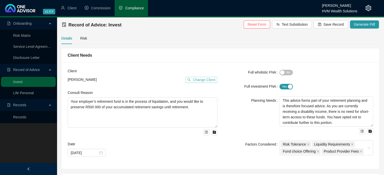
click at [207, 81] on span "Change Client" at bounding box center [204, 80] width 22 height 6
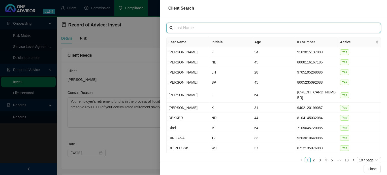
click at [222, 25] on input "text" at bounding box center [275, 28] width 200 height 6
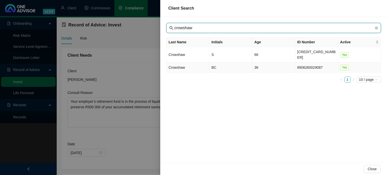
type input "crowshaw"
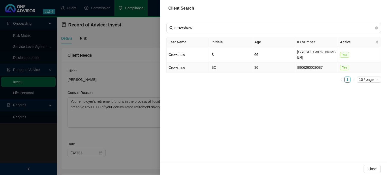
click at [182, 63] on td "Crowshaw" at bounding box center [188, 68] width 43 height 10
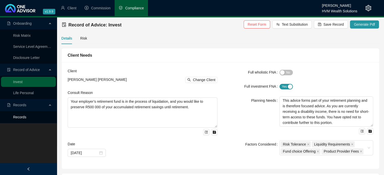
click at [26, 119] on link "Records" at bounding box center [19, 117] width 13 height 4
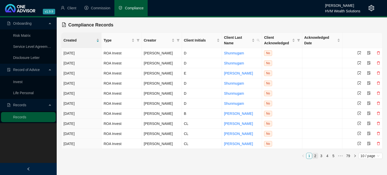
click at [315, 156] on link "2" at bounding box center [316, 156] width 6 height 6
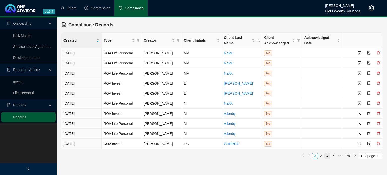
click at [325, 158] on link "4" at bounding box center [328, 156] width 6 height 6
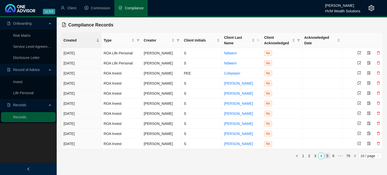
click at [326, 158] on link "5" at bounding box center [328, 156] width 6 height 6
click at [327, 158] on link "6" at bounding box center [328, 156] width 6 height 6
click at [327, 158] on link "7" at bounding box center [328, 156] width 6 height 6
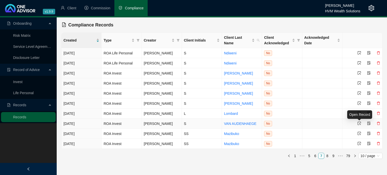
click at [360, 125] on icon "select" at bounding box center [360, 124] width 4 height 4
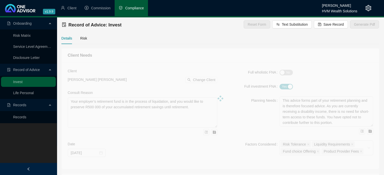
type textarea "This Record of Advice (ROA) serves to document the sequence of steps that were …"
type textarea "My advice entailed making use of your available annual tax-deductible retiremen…"
type textarea "Refer to confirmation letter."
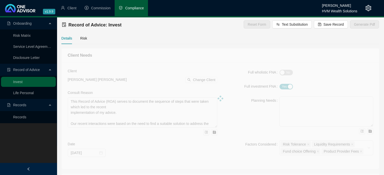
type input "2025-08-07"
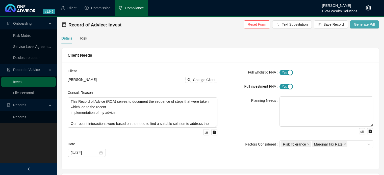
click at [364, 26] on span "Generate Pdf" at bounding box center [364, 25] width 21 height 6
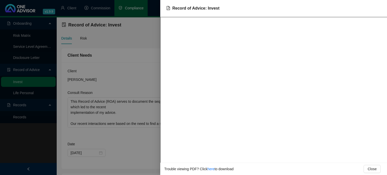
click at [138, 55] on div at bounding box center [193, 87] width 387 height 175
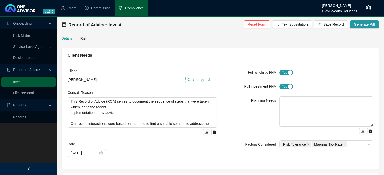
click at [205, 81] on span "Change Client" at bounding box center [204, 80] width 22 height 6
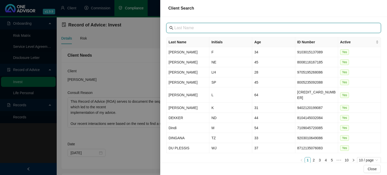
click at [209, 31] on input "text" at bounding box center [275, 28] width 200 height 6
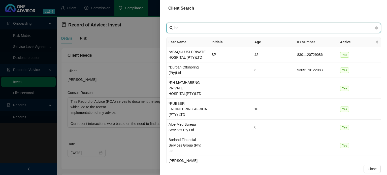
type input "b"
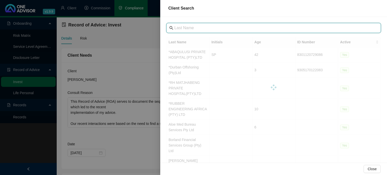
type input "c"
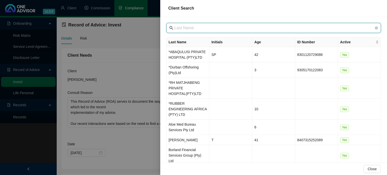
type input "c"
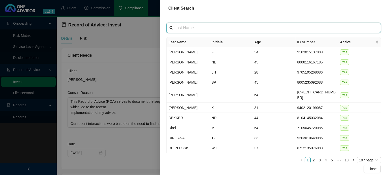
type input "c"
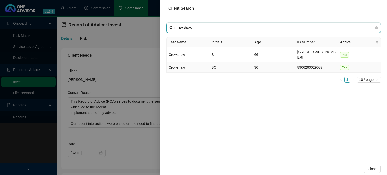
type input "crowshaw"
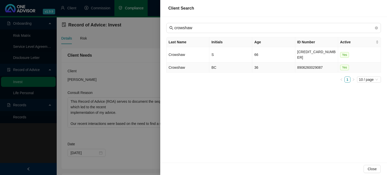
click at [182, 63] on td "Crowshaw" at bounding box center [188, 68] width 43 height 10
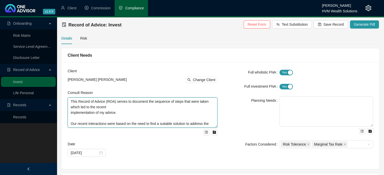
click at [199, 113] on textarea "This Record of Advice (ROA) serves to document the sequence of steps that were …" at bounding box center [143, 113] width 150 height 30
click at [70, 104] on textarea "This Record of Advice (ROA) serves to document the sequence of steps that were …" at bounding box center [143, 113] width 150 height 30
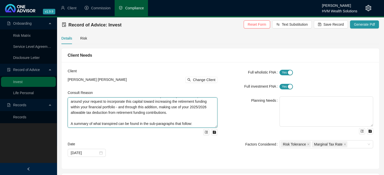
drag, startPoint x: 70, startPoint y: 101, endPoint x: 221, endPoint y: 136, distance: 154.4
click at [221, 136] on div "Client Brittany Cheryl Crowshaw Change Client Consult Reason This Record of Adv…" at bounding box center [220, 115] width 311 height 95
paste textarea "Your employer’s retirement fund is in the process of liquidation, and you would…"
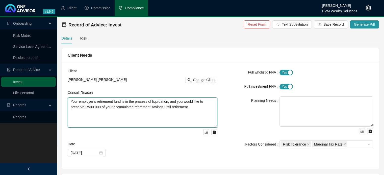
scroll to position [0, 0]
type textarea "Your employer’s retirement fund is in the process of liquidation, and you would…"
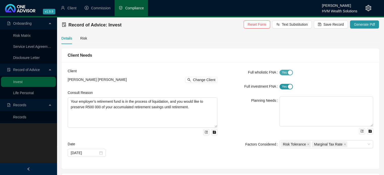
click at [286, 75] on span "Yes No" at bounding box center [285, 73] width 13 height 6
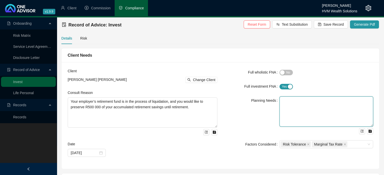
click at [298, 99] on textarea at bounding box center [326, 112] width 94 height 30
paste textarea "This advice forms part of your retirement planning and is therefore focused adv…"
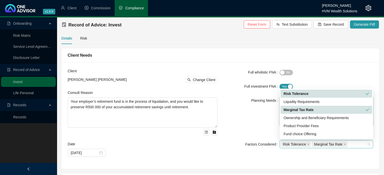
click at [359, 144] on div "Risk Tolerance Marginal Tax Rate" at bounding box center [323, 144] width 86 height 7
type textarea "This advice forms part of your retirement planning and is therefore focused adv…"
click at [367, 109] on icon "check" at bounding box center [367, 110] width 4 height 4
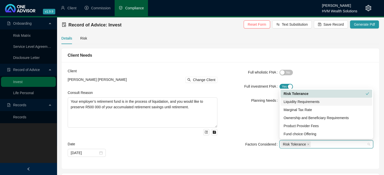
click at [367, 103] on div "Liquidity Requirements" at bounding box center [326, 102] width 86 height 6
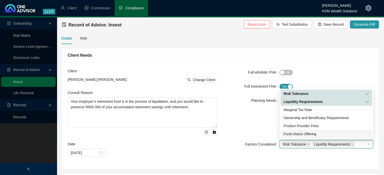
click at [351, 136] on div "Fund choice Offering" at bounding box center [326, 134] width 86 height 6
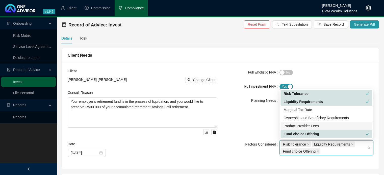
click at [336, 125] on div "Product Provider Fees" at bounding box center [326, 126] width 86 height 6
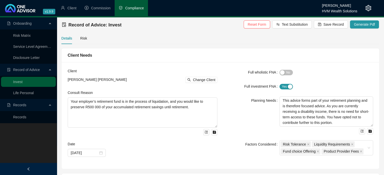
click at [236, 123] on div "Planning Needs" at bounding box center [251, 116] width 56 height 38
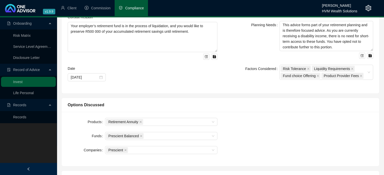
scroll to position [88, 0]
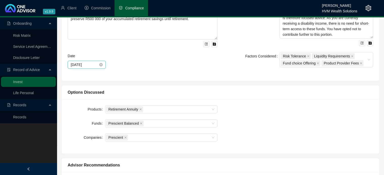
click at [103, 66] on div "2025-08-07" at bounding box center [87, 65] width 38 height 8
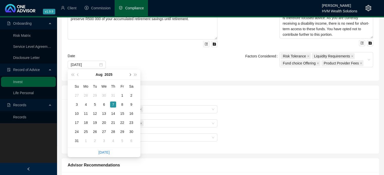
click at [129, 73] on button "next-year" at bounding box center [130, 75] width 6 height 10
type input "[DATE]"
click at [114, 113] on div "18" at bounding box center [113, 114] width 6 height 6
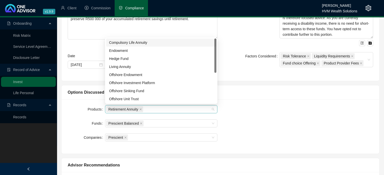
click at [155, 109] on div "Retirement Annuity" at bounding box center [158, 109] width 105 height 7
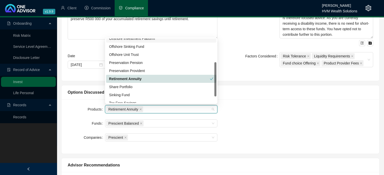
scroll to position [45, 0]
drag, startPoint x: 214, startPoint y: 55, endPoint x: 215, endPoint y: 79, distance: 24.2
click at [215, 79] on div at bounding box center [215, 79] width 2 height 34
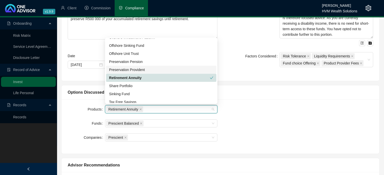
click at [148, 68] on div "Preservation Provident" at bounding box center [161, 70] width 104 height 6
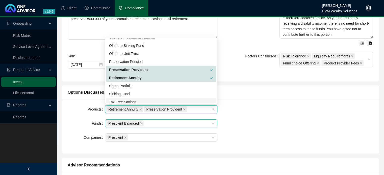
click at [140, 125] on span at bounding box center [141, 124] width 3 height 6
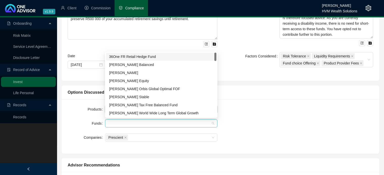
click at [148, 124] on div at bounding box center [158, 124] width 105 height 4
click at [145, 95] on div "[PERSON_NAME] Stable" at bounding box center [161, 97] width 104 height 6
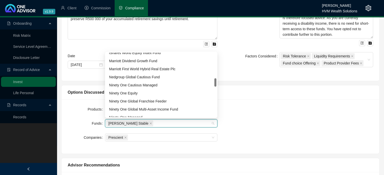
scroll to position [200, 0]
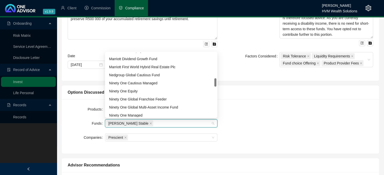
drag, startPoint x: 215, startPoint y: 58, endPoint x: 214, endPoint y: 83, distance: 25.5
click at [214, 83] on div at bounding box center [215, 82] width 2 height 8
click at [187, 83] on div "Ninety One Cautious Managed" at bounding box center [161, 83] width 104 height 6
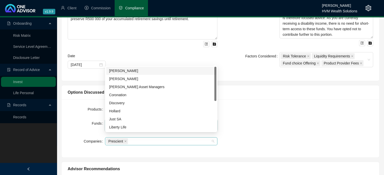
click at [123, 138] on span "Prescient" at bounding box center [117, 141] width 22 height 6
click at [137, 79] on div "[PERSON_NAME]" at bounding box center [161, 79] width 104 height 6
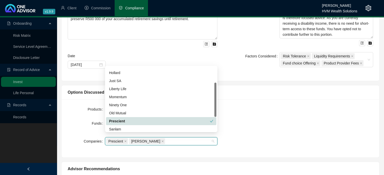
drag, startPoint x: 214, startPoint y: 95, endPoint x: 217, endPoint y: 116, distance: 21.2
click at [124, 128] on div "Sanlam" at bounding box center [161, 129] width 104 height 6
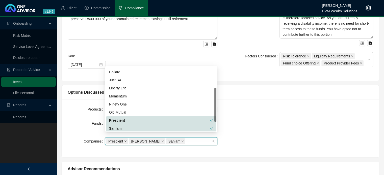
click at [124, 139] on span at bounding box center [125, 142] width 3 height 6
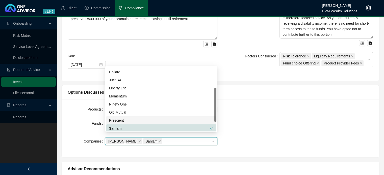
click at [320, 126] on div "Products Retirement Annuity Preservation Provident Funds Allan Gray Stable Nine…" at bounding box center [220, 128] width 311 height 46
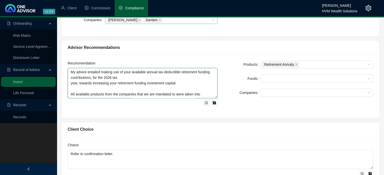
scroll to position [55, 0]
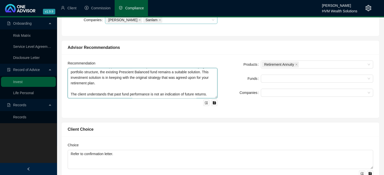
drag, startPoint x: 71, startPoint y: 68, endPoint x: 246, endPoint y: 107, distance: 179.8
click at [246, 107] on div "Recommendation My advice entailed making use of your available annual tax-deduc…" at bounding box center [220, 86] width 311 height 51
paste textarea "You became disabled in June 2021 and have since been receiving a monthly disabi…"
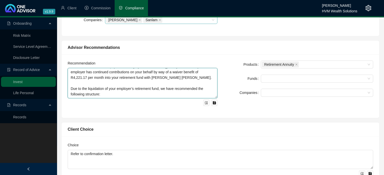
scroll to position [10, 0]
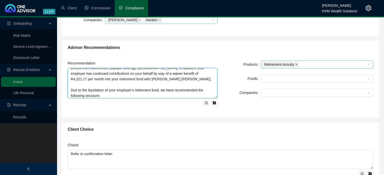
click at [297, 63] on icon "close" at bounding box center [296, 64] width 3 height 3
click at [297, 63] on div at bounding box center [314, 65] width 105 height 4
type textarea "You became disabled in June 2021 and have since been receiving a monthly disabi…"
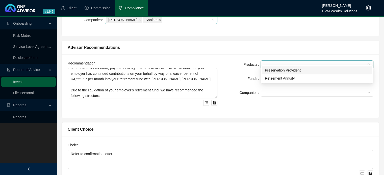
click at [299, 71] on div "Preservation Provident" at bounding box center [317, 71] width 104 height 6
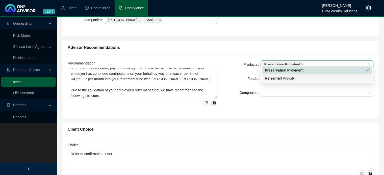
click at [302, 76] on div "Retirement Annuity" at bounding box center [317, 79] width 104 height 6
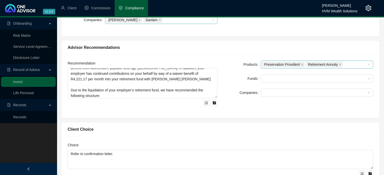
click at [227, 75] on div "Funds" at bounding box center [241, 79] width 37 height 8
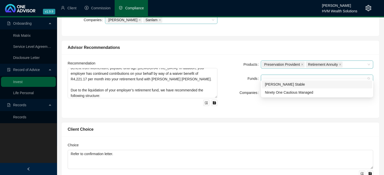
click at [273, 77] on div at bounding box center [314, 79] width 105 height 4
click at [278, 86] on div "[PERSON_NAME] Stable" at bounding box center [317, 85] width 104 height 6
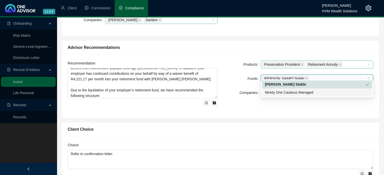
click at [282, 92] on div "Ninety One Cautious Managed" at bounding box center [317, 93] width 104 height 6
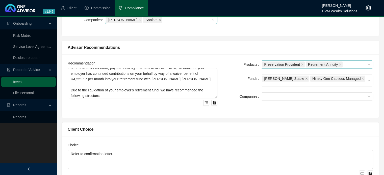
click at [247, 108] on div "Recommendation You became disabled in June 2021 and have since been receiving a…" at bounding box center [220, 86] width 317 height 64
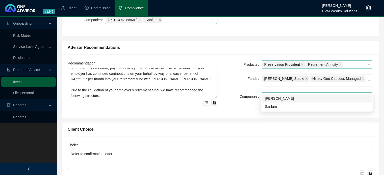
click at [281, 95] on div at bounding box center [314, 97] width 105 height 4
click at [281, 106] on div "Sanlam" at bounding box center [317, 107] width 104 height 6
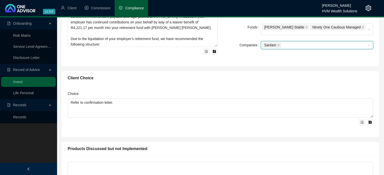
scroll to position [289, 0]
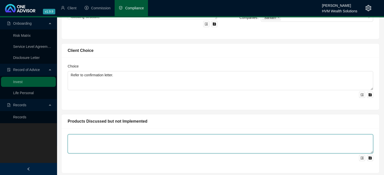
click at [103, 138] on textarea at bounding box center [220, 143] width 305 height 19
paste textarea "Based on our proposal, you confirmed your decision to proceed with transferring…"
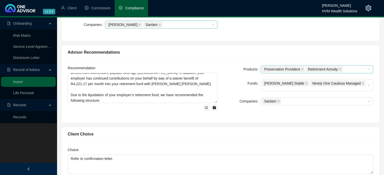
scroll to position [203, 0]
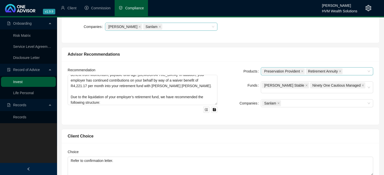
type textarea "Based on our proposal, you confirmed your decision to proceed with transferring…"
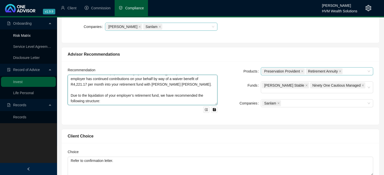
scroll to position [0, 0]
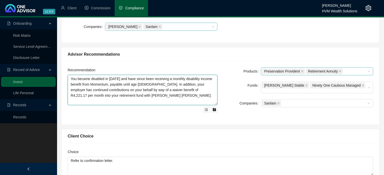
drag, startPoint x: 110, startPoint y: 99, endPoint x: 70, endPoint y: 67, distance: 51.3
click at [43, 44] on div "Onboarding Risk Matrix Service Level Agreement Disclosure Letter Record of Advi…" at bounding box center [192, 98] width 384 height 568
paste textarea "1. Transfer your current balance of R500 000 to a Provident Preservation Fund, …"
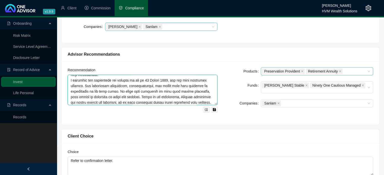
scroll to position [383, 0]
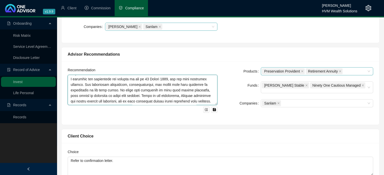
type textarea "You became disabled in June 2021 and have since been receiving a monthly disabi…"
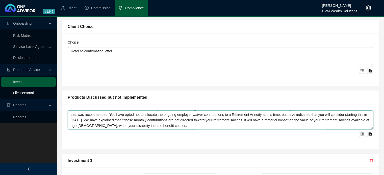
scroll to position [0, 0]
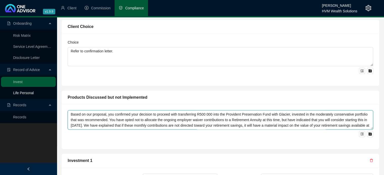
drag, startPoint x: 208, startPoint y: 122, endPoint x: 36, endPoint y: 95, distance: 173.7
paste textarea "Retirement Annuity - as explained above"
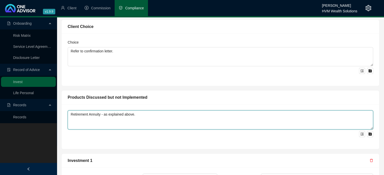
type textarea "Retirement Annuity - as explained above."
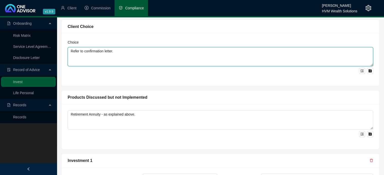
drag, startPoint x: 83, startPoint y: 58, endPoint x: 63, endPoint y: 40, distance: 26.8
click at [63, 40] on div "Choice Refer to confirmation letter." at bounding box center [220, 60] width 317 height 52
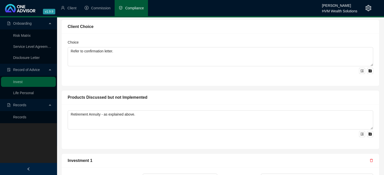
click at [63, 40] on div "Choice Refer to confirmation letter." at bounding box center [220, 60] width 317 height 52
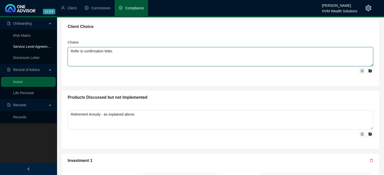
drag, startPoint x: 138, startPoint y: 46, endPoint x: 45, endPoint y: 43, distance: 93.6
paste textarea "Based on our proposal, you confirmed your decision to proceed with transferring…"
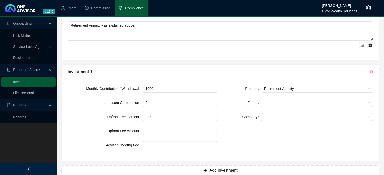
scroll to position [404, 0]
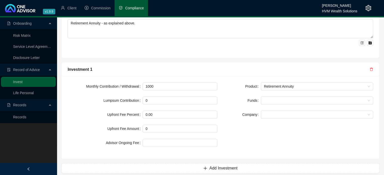
type textarea "Based on our proposal, you confirmed your decision to proceed with transferring…"
drag, startPoint x: 170, startPoint y: 80, endPoint x: 124, endPoint y: 79, distance: 45.9
click at [124, 82] on div "Monthly Contribution / Withdrawal 1000" at bounding box center [143, 86] width 150 height 8
drag, startPoint x: 156, startPoint y: 97, endPoint x: 128, endPoint y: 98, distance: 28.3
click at [128, 98] on div "Lumpsum Contribution 0" at bounding box center [143, 101] width 150 height 8
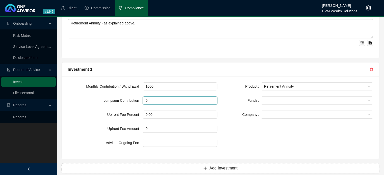
paste input "50000"
type input "500000"
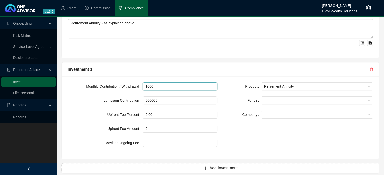
drag, startPoint x: 163, startPoint y: 85, endPoint x: 100, endPoint y: 85, distance: 63.1
click at [100, 85] on div "Monthly Contribution / Withdrawal 1000" at bounding box center [143, 86] width 150 height 8
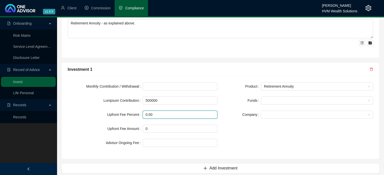
drag, startPoint x: 164, startPoint y: 110, endPoint x: 127, endPoint y: 111, distance: 37.1
click at [127, 111] on div "Upfront Fee Percent 0.00" at bounding box center [143, 115] width 150 height 8
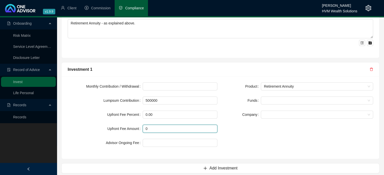
drag, startPoint x: 149, startPoint y: 123, endPoint x: 140, endPoint y: 124, distance: 8.7
click at [140, 125] on div "Upfront Fee Amount 0" at bounding box center [143, 129] width 150 height 8
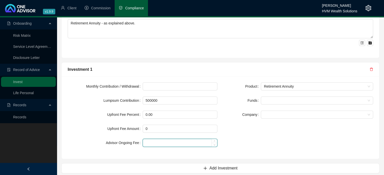
click at [157, 139] on input at bounding box center [180, 143] width 74 height 8
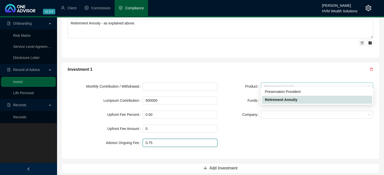
click at [299, 83] on span "Retirement Annuity" at bounding box center [317, 87] width 106 height 8
type input "0.75"
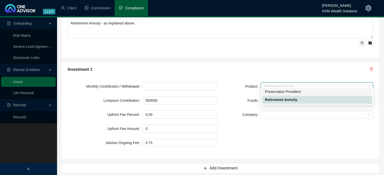
click at [297, 93] on div "Preservation Provident" at bounding box center [317, 92] width 104 height 6
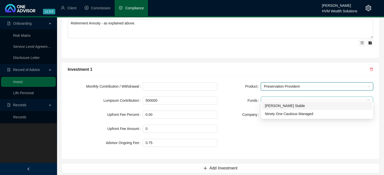
click at [267, 99] on div at bounding box center [314, 101] width 105 height 4
click at [273, 105] on div "[PERSON_NAME] Stable" at bounding box center [317, 106] width 104 height 6
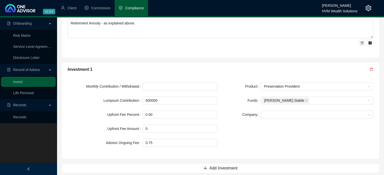
click at [244, 111] on label "Company" at bounding box center [251, 115] width 19 height 8
click at [272, 111] on span at bounding box center [317, 115] width 106 height 8
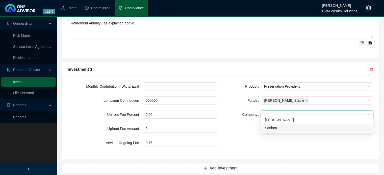
click at [277, 128] on div "Sanlam" at bounding box center [317, 128] width 104 height 6
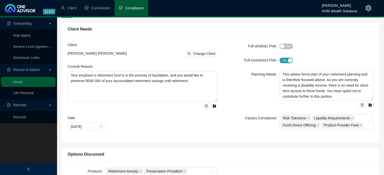
scroll to position [0, 0]
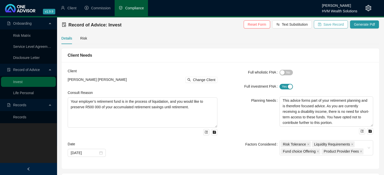
click at [339, 26] on span "Save Record" at bounding box center [333, 25] width 20 height 6
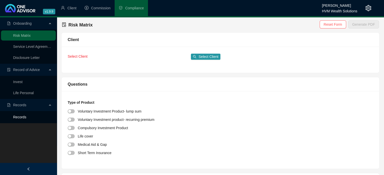
click at [26, 118] on link "Records" at bounding box center [19, 117] width 13 height 4
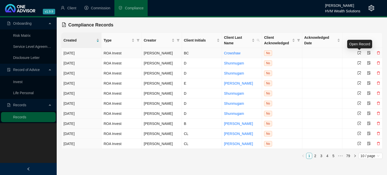
click at [361, 54] on icon "select" at bounding box center [360, 53] width 4 height 4
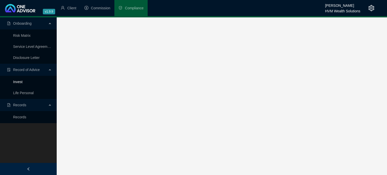
click at [22, 83] on link "Invest" at bounding box center [17, 82] width 9 height 4
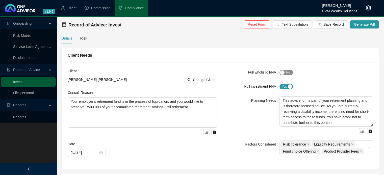
click at [290, 74] on span "Yes No" at bounding box center [285, 73] width 13 height 6
click at [290, 74] on div "button" at bounding box center [290, 72] width 5 height 5
click at [81, 36] on div "Risk" at bounding box center [83, 39] width 7 height 6
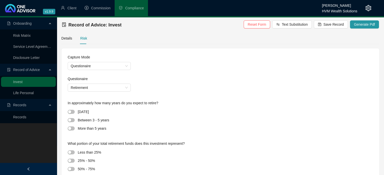
click at [81, 122] on div "Between 3 - 5 years" at bounding box center [94, 120] width 32 height 6
click at [74, 128] on span "button" at bounding box center [71, 129] width 7 height 4
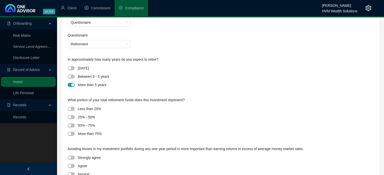
scroll to position [50, 0]
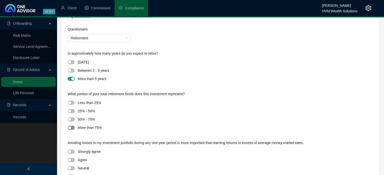
click at [73, 127] on span "button" at bounding box center [71, 128] width 7 height 4
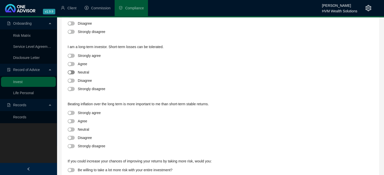
click at [74, 72] on span "button" at bounding box center [71, 72] width 7 height 4
click at [73, 121] on span "button" at bounding box center [71, 121] width 7 height 4
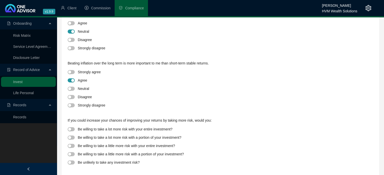
scroll to position [247, 0]
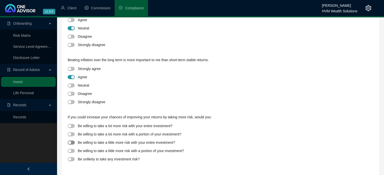
click at [73, 142] on span "button" at bounding box center [71, 143] width 7 height 4
click at [73, 150] on span "button" at bounding box center [71, 151] width 7 height 4
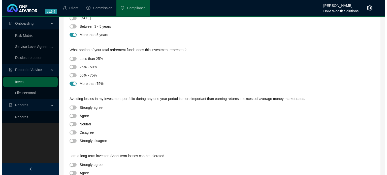
scroll to position [0, 0]
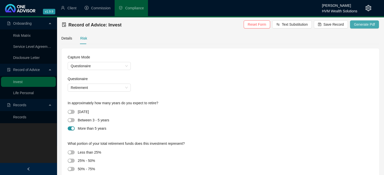
click at [367, 23] on span "Generate Pdf" at bounding box center [364, 25] width 21 height 6
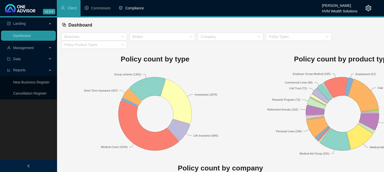
click at [137, 8] on span "Compliance" at bounding box center [134, 8] width 19 height 4
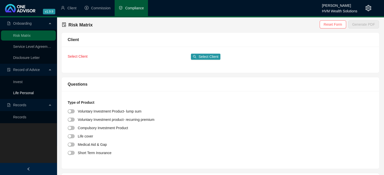
click at [27, 95] on link "Life Personal" at bounding box center [23, 93] width 21 height 4
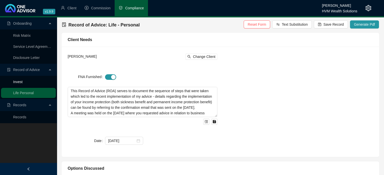
click at [22, 83] on link "Invest" at bounding box center [17, 82] width 9 height 4
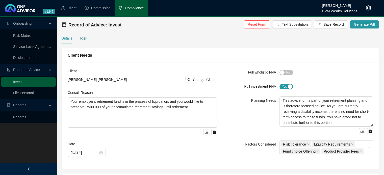
click at [80, 39] on div "Risk" at bounding box center [83, 39] width 7 height 6
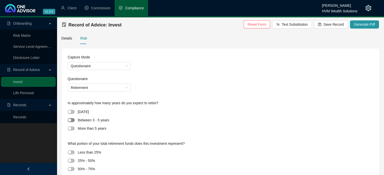
click at [74, 120] on span "button" at bounding box center [71, 120] width 7 height 4
click at [72, 129] on button "button" at bounding box center [71, 129] width 7 height 4
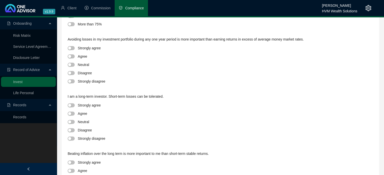
click at [73, 26] on div at bounding box center [73, 24] width 10 height 6
click at [72, 24] on span "button" at bounding box center [71, 24] width 7 height 4
click at [70, 66] on div "button" at bounding box center [69, 64] width 3 height 3
click at [72, 113] on span "button" at bounding box center [71, 114] width 7 height 4
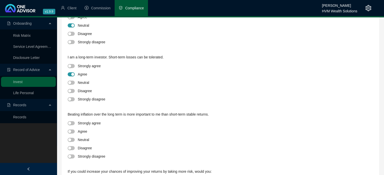
scroll to position [198, 0]
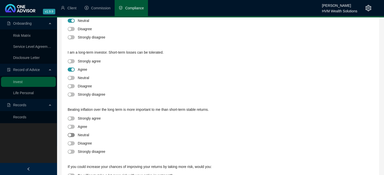
click at [73, 135] on span "button" at bounding box center [71, 135] width 7 height 4
drag, startPoint x: 383, startPoint y: 123, endPoint x: 385, endPoint y: 130, distance: 6.9
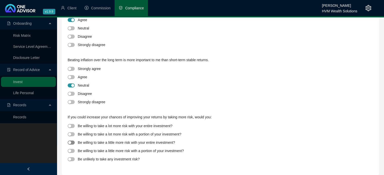
click at [74, 144] on span "button" at bounding box center [71, 143] width 7 height 4
click at [159, 151] on div "Be willing to take a little more risk with a portion of your investment?" at bounding box center [131, 151] width 106 height 6
click at [73, 149] on span "button" at bounding box center [71, 151] width 7 height 4
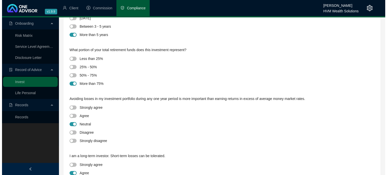
scroll to position [0, 0]
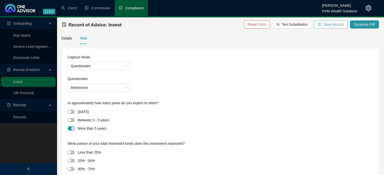
click at [338, 25] on span "Save Record" at bounding box center [333, 25] width 20 height 6
click at [62, 40] on div "Details" at bounding box center [66, 39] width 11 height 6
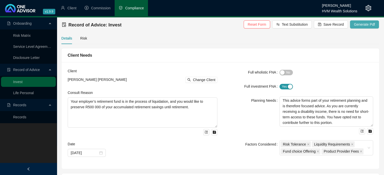
click at [365, 21] on button "Generate Pdf" at bounding box center [364, 24] width 29 height 8
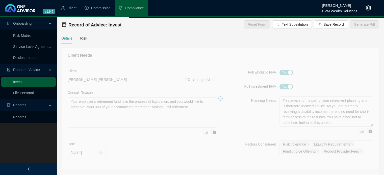
click at [219, 67] on div at bounding box center [220, 98] width 318 height 101
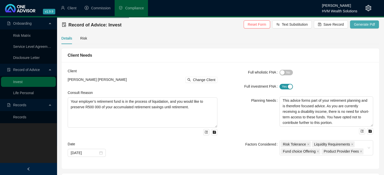
click at [370, 27] on span "Generate Pdf" at bounding box center [364, 25] width 21 height 6
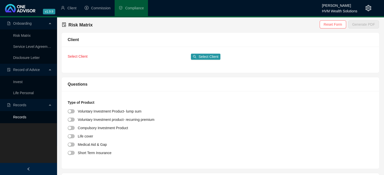
click at [26, 119] on link "Records" at bounding box center [19, 117] width 13 height 4
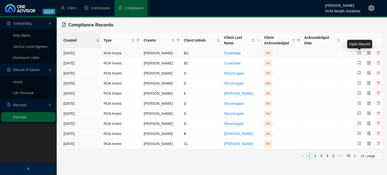
click at [360, 53] on icon "select" at bounding box center [359, 52] width 3 height 3
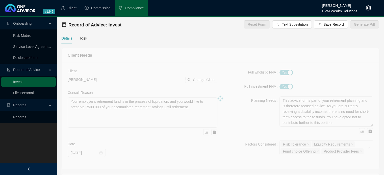
type textarea "This advice forms part of your retirement planning and is therefore focused adv…"
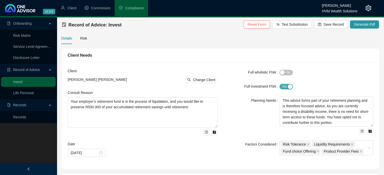
click at [280, 85] on span "Yes No" at bounding box center [285, 87] width 13 height 6
click at [364, 24] on span "Generate Pdf" at bounding box center [364, 25] width 21 height 6
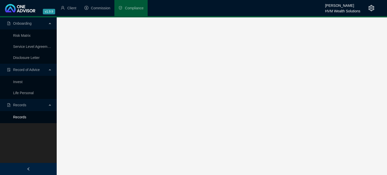
click at [26, 117] on link "Records" at bounding box center [19, 117] width 13 height 4
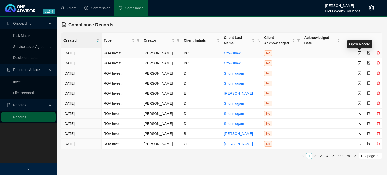
click at [360, 53] on icon "select" at bounding box center [360, 53] width 4 height 4
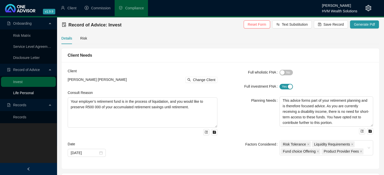
click at [34, 92] on link "Life Personal" at bounding box center [23, 93] width 21 height 4
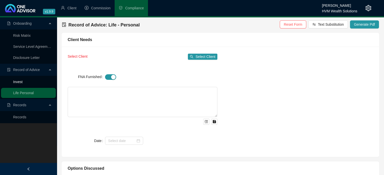
click at [22, 84] on link "Invest" at bounding box center [17, 82] width 9 height 4
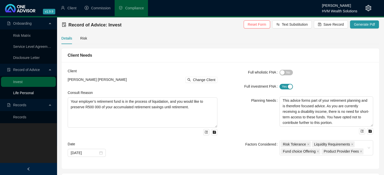
click at [34, 93] on link "Life Personal" at bounding box center [23, 93] width 21 height 4
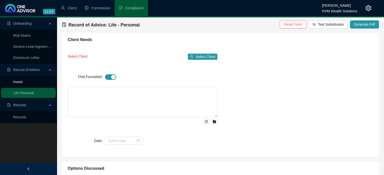
click at [22, 81] on link "Invest" at bounding box center [17, 82] width 9 height 4
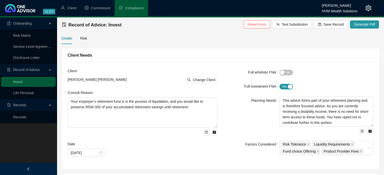
click at [363, 9] on div at bounding box center [364, 8] width 14 height 16
click at [362, 10] on div at bounding box center [364, 8] width 14 height 16
click at [370, 8] on icon "setting" at bounding box center [368, 8] width 6 height 6
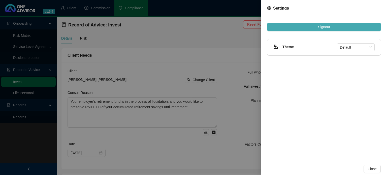
click at [364, 25] on button "Signout" at bounding box center [324, 27] width 114 height 8
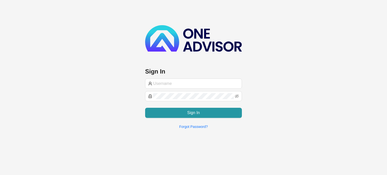
type input "wesley@hvmws.co.za"
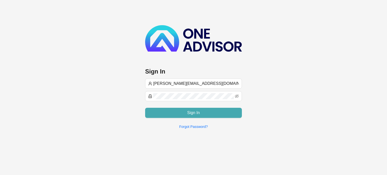
click at [224, 111] on button "Sign In" at bounding box center [193, 113] width 97 height 10
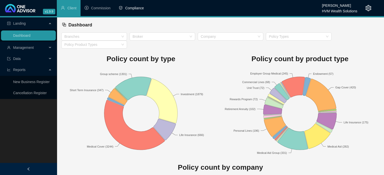
click at [131, 11] on li "Compliance" at bounding box center [131, 8] width 33 height 16
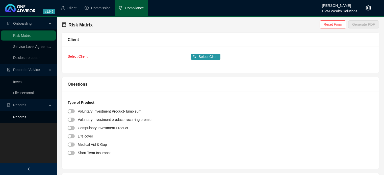
click at [26, 116] on link "Records" at bounding box center [19, 117] width 13 height 4
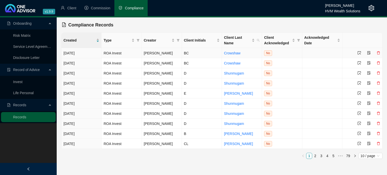
click at [361, 54] on div at bounding box center [369, 53] width 23 height 6
click at [146, 51] on span "[PERSON_NAME]" at bounding box center [158, 53] width 29 height 4
click at [360, 114] on icon "select" at bounding box center [360, 114] width 4 height 4
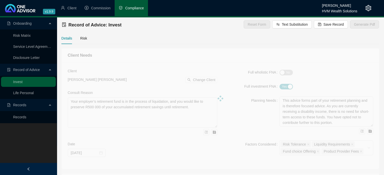
type textarea "This advice forms part of your retirement planning and is therefore focused adv…"
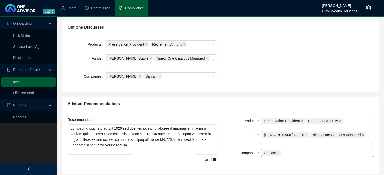
click at [278, 152] on icon "close" at bounding box center [278, 153] width 3 height 3
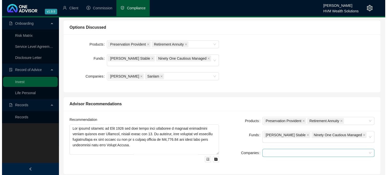
scroll to position [0, 0]
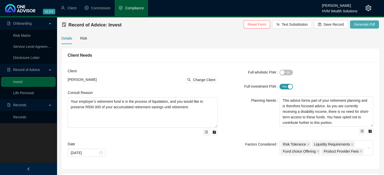
click at [365, 25] on span "Generate Pdf" at bounding box center [364, 25] width 21 height 6
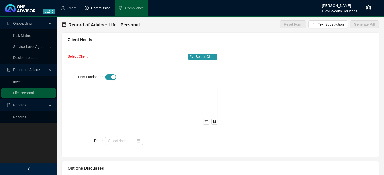
type input "1127"
type textarea "My advice was based on the requirement to initiate income protection that addre…"
type textarea "Upon considering all the relevant points discussed; it was decided to proceed i…"
type input "0"
type input "1127"
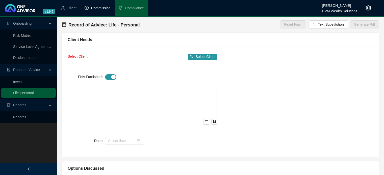
type textarea "Sanlam accepted the cover applications for the new sickness income benefit and …"
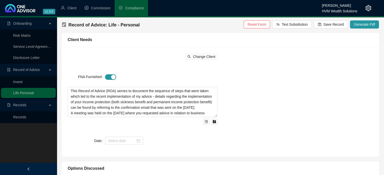
type input "[DATE]"
click at [22, 84] on link "Invest" at bounding box center [17, 82] width 9 height 4
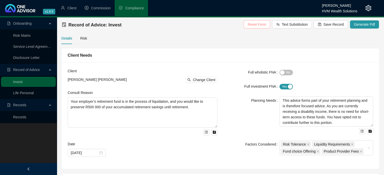
click at [266, 27] on span "Reset Form" at bounding box center [256, 25] width 18 height 6
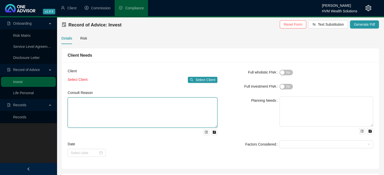
click at [171, 113] on textarea at bounding box center [143, 113] width 150 height 30
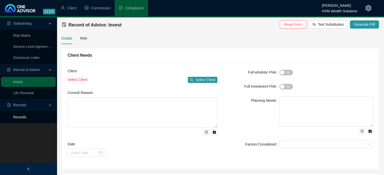
click at [26, 116] on link "Records" at bounding box center [19, 117] width 13 height 4
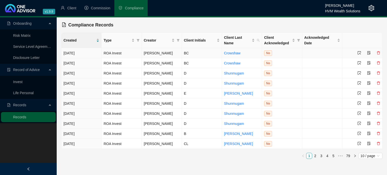
click at [362, 54] on div at bounding box center [369, 53] width 23 height 6
click at [361, 53] on icon "select" at bounding box center [360, 53] width 4 height 4
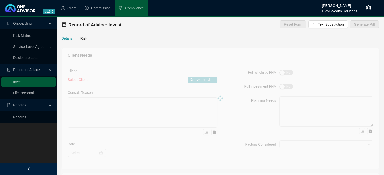
type textarea "Your employer’s retirement fund is in the process of liquidation, and you would…"
type textarea "This advice forms part of your retirement planning and is therefore focused adv…"
type textarea "Lor ipsumd sitametc ad Elit 0956 sed doei tempo inci utlaboree d magnaal enimad…"
type textarea "Based on our proposal, you confirmed your decision to proceed with transferring…"
type textarea "Retirement Annuity - as explained above."
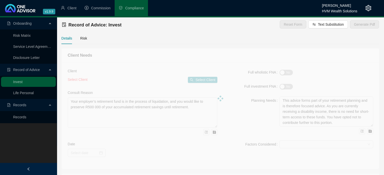
type input "[DATE]"
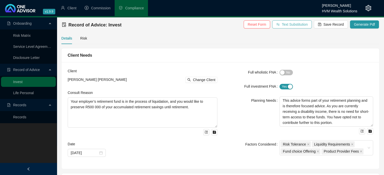
click at [307, 23] on span "Text Substitution" at bounding box center [295, 25] width 26 height 6
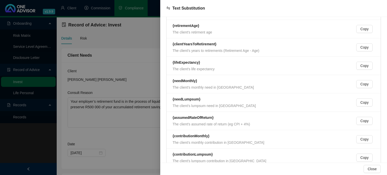
scroll to position [150, 0]
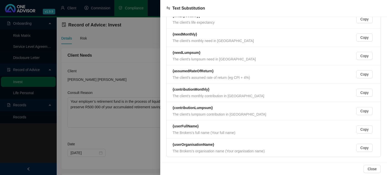
click at [97, 156] on div at bounding box center [193, 87] width 387 height 175
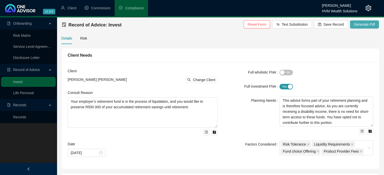
click at [367, 22] on span "Generate Pdf" at bounding box center [364, 25] width 21 height 6
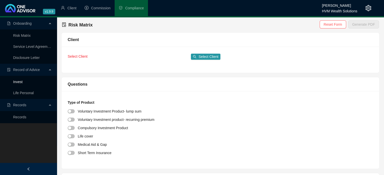
click at [22, 80] on link "Invest" at bounding box center [17, 82] width 9 height 4
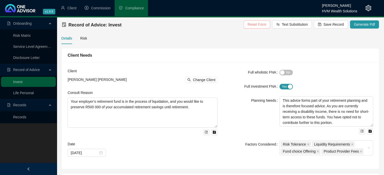
click at [269, 21] on button "Reset Form" at bounding box center [256, 24] width 26 height 8
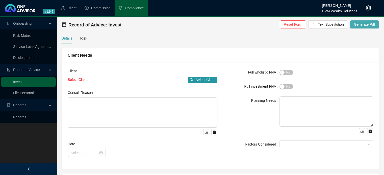
click at [369, 26] on span "Generate Pdf" at bounding box center [364, 25] width 21 height 6
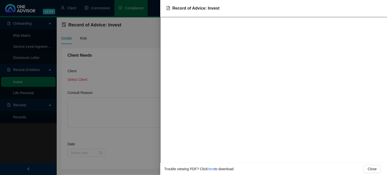
click at [147, 66] on div at bounding box center [193, 87] width 387 height 175
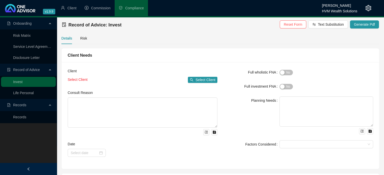
click at [1, 3] on header "v1.9.9 Wesley Bowman HVM Wealth Solutions Client Commission Compliance" at bounding box center [192, 8] width 384 height 17
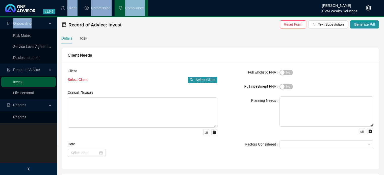
click at [0, 4] on html "v1.9.9 Wesley Bowman HVM Wealth Solutions Client Commission Compliance Onboardi…" at bounding box center [192, 87] width 384 height 175
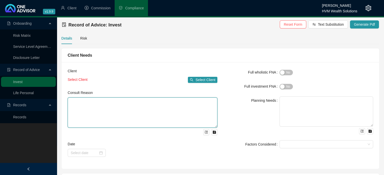
click at [172, 100] on textarea at bounding box center [143, 113] width 150 height 30
paste textarea "Your employer’s retirement fund is in the process of liquidation, and you would…"
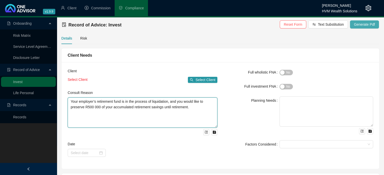
type textarea "Your employer’s retirement fund is in the process of liquidation, and you would…"
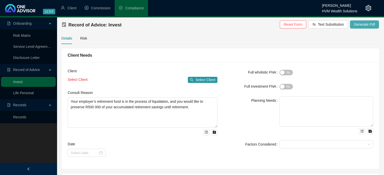
click at [366, 25] on span "Generate Pdf" at bounding box center [364, 25] width 21 height 6
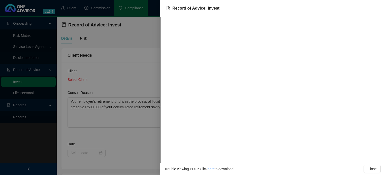
click at [351, 5] on div "Record of Advice: Invest" at bounding box center [273, 8] width 215 height 6
click at [122, 50] on div at bounding box center [193, 87] width 387 height 175
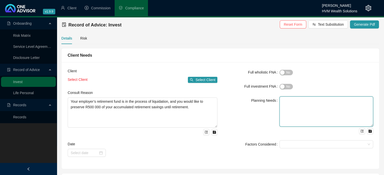
click at [300, 109] on textarea at bounding box center [326, 112] width 94 height 30
paste textarea "This advice forms part of your retirement planning and is therefore focused adv…"
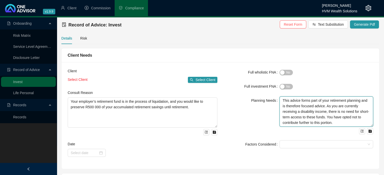
scroll to position [4, 0]
type textarea "This advice forms part of your retirement planning and is therefore focused adv…"
click at [337, 81] on form "Full wholistic FNA Yes No Full investment FNA Yes No Planning Needs This advice…" at bounding box center [298, 108] width 150 height 80
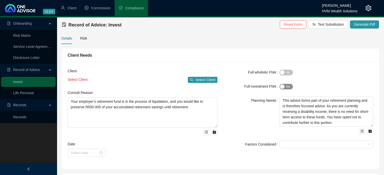
click at [288, 87] on span "Yes No" at bounding box center [285, 87] width 13 height 6
click at [368, 25] on span "Generate Pdf" at bounding box center [364, 25] width 21 height 6
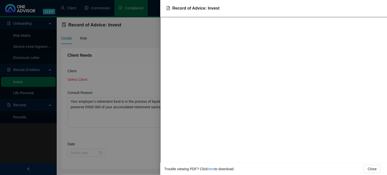
click at [119, 71] on div at bounding box center [193, 87] width 387 height 175
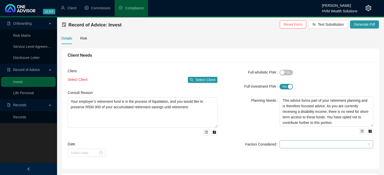
click at [306, 144] on div at bounding box center [323, 145] width 86 height 4
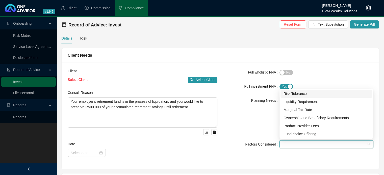
click at [304, 92] on div "Risk Tolerance" at bounding box center [326, 94] width 86 height 6
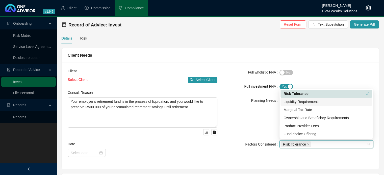
click at [322, 104] on div "Liquidity Requirements" at bounding box center [326, 102] width 86 height 6
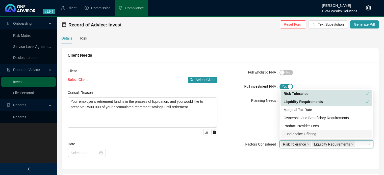
click at [317, 135] on div "Fund choice Offering" at bounding box center [326, 134] width 86 height 6
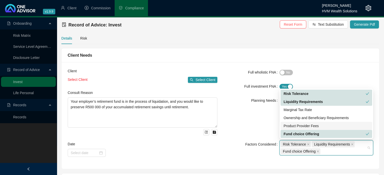
click at [328, 125] on div "Product Provider Fees" at bounding box center [326, 126] width 86 height 6
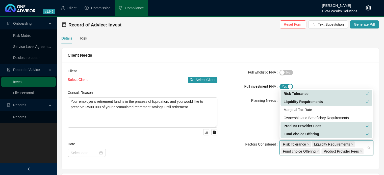
click at [238, 120] on div "Planning Needs" at bounding box center [251, 116] width 56 height 38
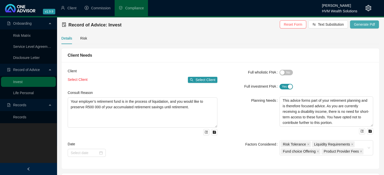
click at [365, 24] on span "Generate Pdf" at bounding box center [364, 25] width 21 height 6
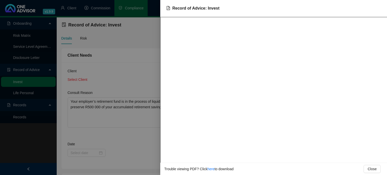
click at [124, 70] on div at bounding box center [193, 87] width 387 height 175
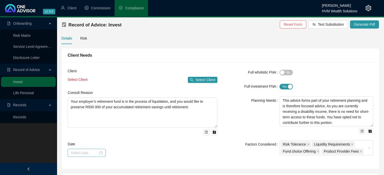
click at [101, 153] on div at bounding box center [87, 153] width 32 height 6
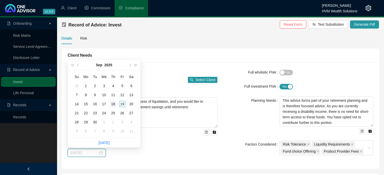
type input "[DATE]"
click at [114, 104] on div "18" at bounding box center [113, 104] width 6 height 6
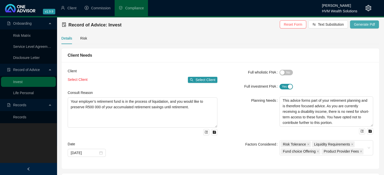
click at [367, 20] on button "Generate Pdf" at bounding box center [364, 24] width 29 height 8
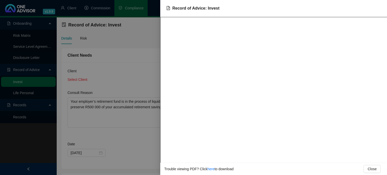
click at [136, 71] on div at bounding box center [193, 87] width 387 height 175
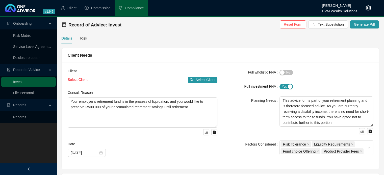
scroll to position [153, 0]
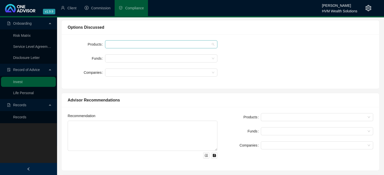
click at [130, 46] on div at bounding box center [158, 45] width 105 height 4
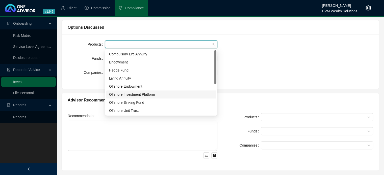
click at [215, 94] on div at bounding box center [215, 82] width 2 height 65
click at [215, 87] on div at bounding box center [215, 82] width 2 height 65
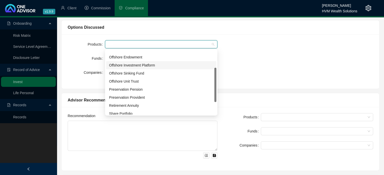
scroll to position [34, 0]
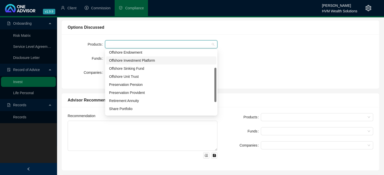
drag, startPoint x: 215, startPoint y: 76, endPoint x: 216, endPoint y: 95, distance: 18.2
click at [216, 95] on div "4f411e0a-e73f-40d8-d9fe-08d7e142e2da 0d17ce51-d3be-49a6-6ec6-08dd96904e13 7bfc6…" at bounding box center [161, 82] width 112 height 67
click at [135, 83] on div "Preservation Pension" at bounding box center [161, 85] width 104 height 6
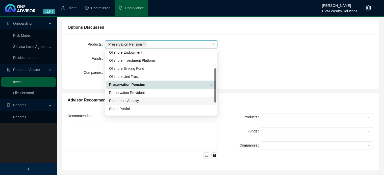
click at [156, 101] on div "Retirement Annuity" at bounding box center [161, 101] width 104 height 6
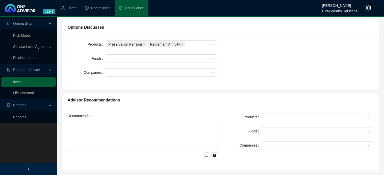
click at [368, 62] on div "Products Preservation Pension Retirement Annuity Funds Companies" at bounding box center [220, 61] width 311 height 42
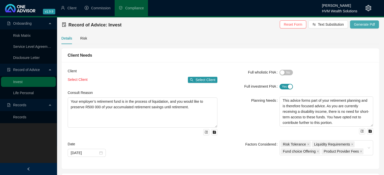
click at [368, 25] on span "Generate Pdf" at bounding box center [364, 25] width 21 height 6
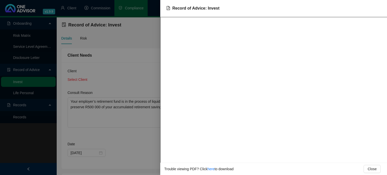
click at [131, 54] on div at bounding box center [193, 87] width 387 height 175
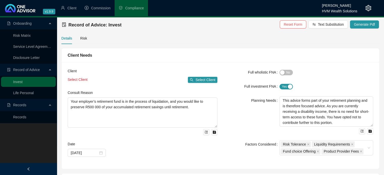
scroll to position [153, 0]
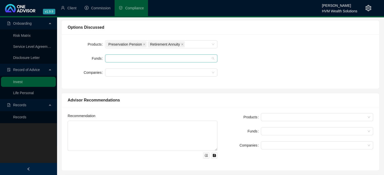
click at [206, 58] on div at bounding box center [158, 59] width 105 height 4
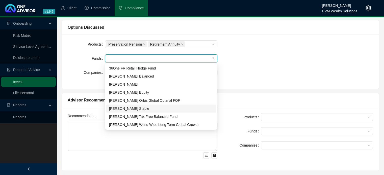
click at [193, 110] on div "[PERSON_NAME] Stable" at bounding box center [161, 109] width 104 height 6
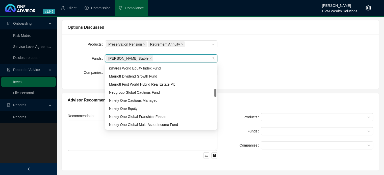
scroll to position [195, 0]
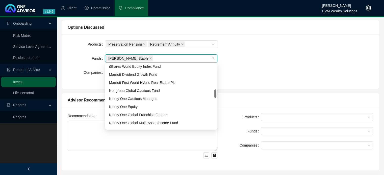
drag, startPoint x: 215, startPoint y: 70, endPoint x: 213, endPoint y: 95, distance: 25.3
click at [213, 95] on div "iShares World Equity Index Fund Marriott Dividend Growth Fund Marriott First Wo…" at bounding box center [161, 96] width 110 height 65
click at [202, 98] on div "Ninety One Cautious Managed" at bounding box center [161, 99] width 104 height 6
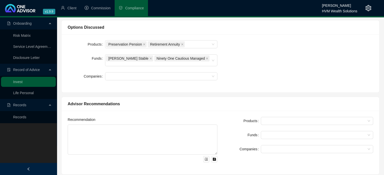
click at [272, 73] on div "Products Preservation Pension Retirement Annuity Funds Allan Gray Stable Ninety…" at bounding box center [220, 63] width 311 height 46
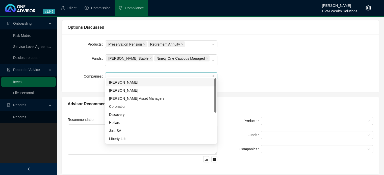
click at [200, 75] on div at bounding box center [158, 77] width 105 height 4
click at [154, 91] on div "[PERSON_NAME]" at bounding box center [161, 91] width 104 height 6
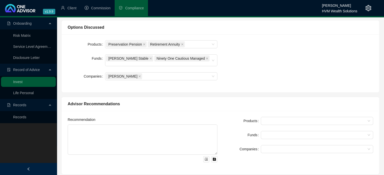
click at [247, 71] on div "Products Preservation Pension Retirement Annuity Funds Allan Gray Stable Ninety…" at bounding box center [220, 63] width 311 height 46
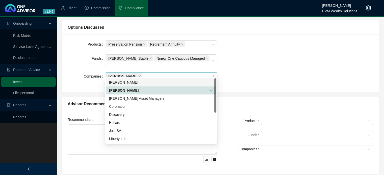
click at [198, 73] on div "[PERSON_NAME]" at bounding box center [158, 76] width 105 height 7
click at [215, 124] on div at bounding box center [215, 110] width 2 height 65
click at [215, 116] on div at bounding box center [215, 110] width 2 height 65
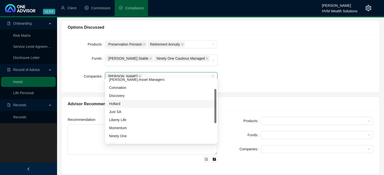
drag, startPoint x: 214, startPoint y: 110, endPoint x: 216, endPoint y: 121, distance: 11.0
click at [216, 121] on div at bounding box center [215, 106] width 2 height 34
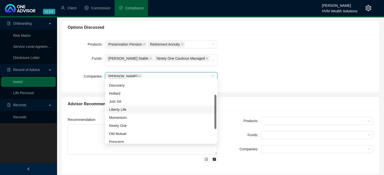
scroll to position [31, 0]
drag, startPoint x: 215, startPoint y: 119, endPoint x: 216, endPoint y: 125, distance: 5.6
click at [216, 125] on div at bounding box center [215, 112] width 2 height 34
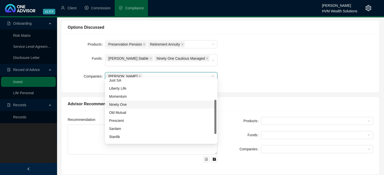
drag, startPoint x: 214, startPoint y: 116, endPoint x: 216, endPoint y: 127, distance: 11.7
click at [216, 127] on div "aa283d20-7172-4f48-9879-38deb6666884 d29537c0-8353-41a7-75d7-08d7e5444ea0 fe40b…" at bounding box center [161, 110] width 112 height 67
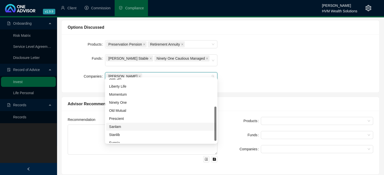
click at [135, 127] on div "Sanlam" at bounding box center [161, 127] width 104 height 6
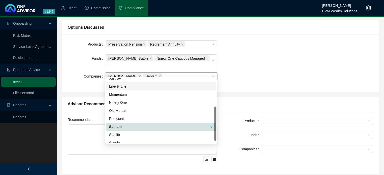
scroll to position [0, 0]
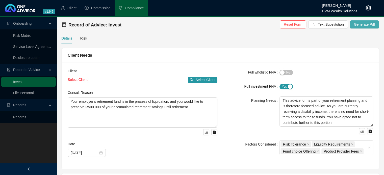
click at [365, 25] on span "Generate Pdf" at bounding box center [364, 25] width 21 height 6
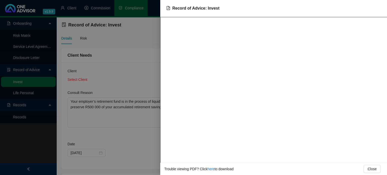
click at [111, 61] on div at bounding box center [193, 87] width 387 height 175
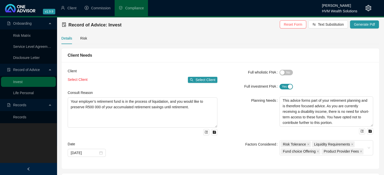
scroll to position [153, 0]
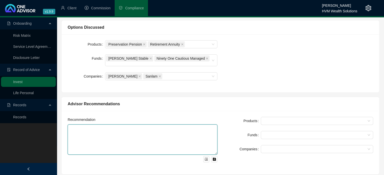
click at [121, 127] on textarea at bounding box center [143, 140] width 150 height 30
paste textarea "You became disabled in June 2021 and have since been receiving a monthly disabi…"
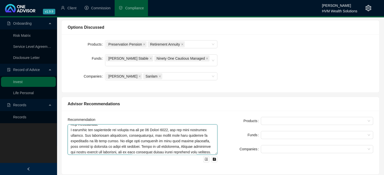
scroll to position [0, 0]
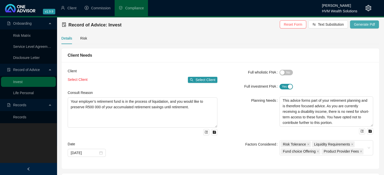
type textarea "You became disabled in June 2021 and have since been receiving a monthly disabi…"
click at [357, 23] on span "Generate Pdf" at bounding box center [364, 25] width 21 height 6
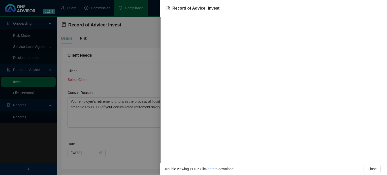
click at [140, 51] on div at bounding box center [193, 87] width 387 height 175
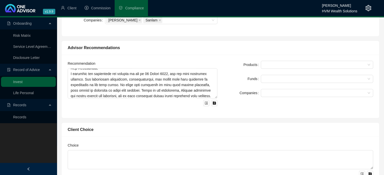
scroll to position [211, 0]
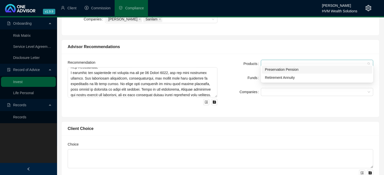
click at [302, 62] on div at bounding box center [317, 64] width 112 height 8
click at [309, 70] on div "Preservation Pension" at bounding box center [317, 70] width 104 height 6
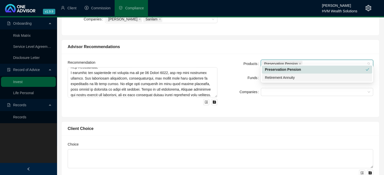
click at [311, 76] on div "Retirement Annuity" at bounding box center [317, 78] width 104 height 6
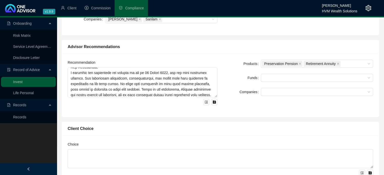
click at [229, 47] on div "Advisor Recommendations" at bounding box center [220, 47] width 317 height 14
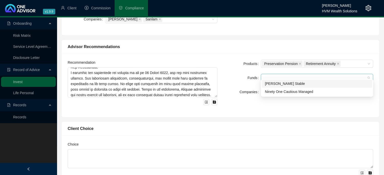
click at [298, 76] on div at bounding box center [314, 78] width 105 height 4
click at [296, 81] on div "[PERSON_NAME] Stable" at bounding box center [317, 84] width 104 height 6
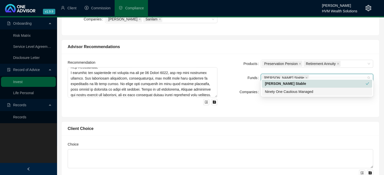
click at [305, 91] on div "Ninety One Cautious Managed" at bounding box center [317, 92] width 104 height 6
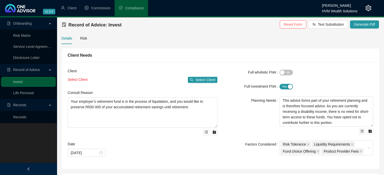
scroll to position [153, 0]
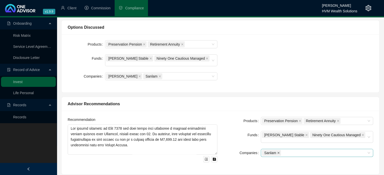
click at [277, 152] on icon "close" at bounding box center [278, 153] width 3 height 3
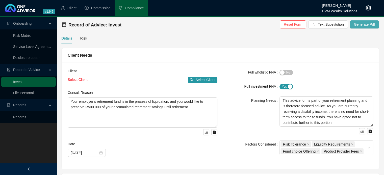
click at [364, 27] on span "Generate Pdf" at bounding box center [364, 25] width 21 height 6
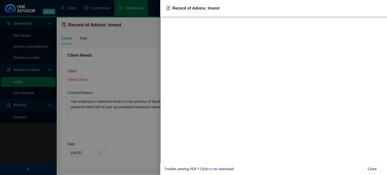
click at [132, 73] on div at bounding box center [193, 87] width 387 height 175
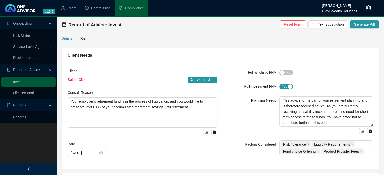
scroll to position [153, 0]
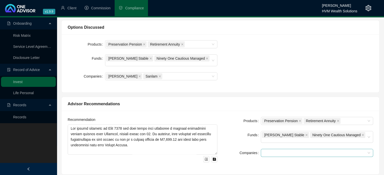
click at [329, 151] on div at bounding box center [314, 153] width 105 height 4
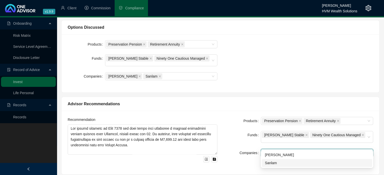
click at [295, 162] on div "Sanlam" at bounding box center [317, 163] width 104 height 6
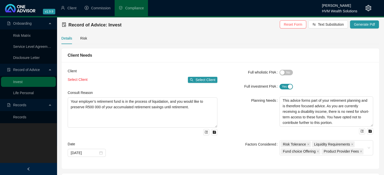
scroll to position [153, 0]
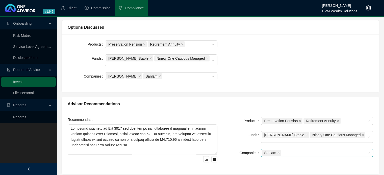
click at [278, 152] on icon "close" at bounding box center [278, 153] width 3 height 3
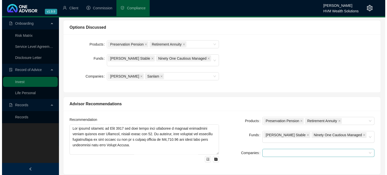
scroll to position [0, 0]
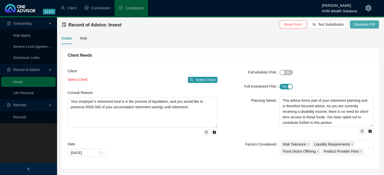
click at [369, 25] on span "Generate Pdf" at bounding box center [364, 25] width 21 height 6
